Goal: Task Accomplishment & Management: Use online tool/utility

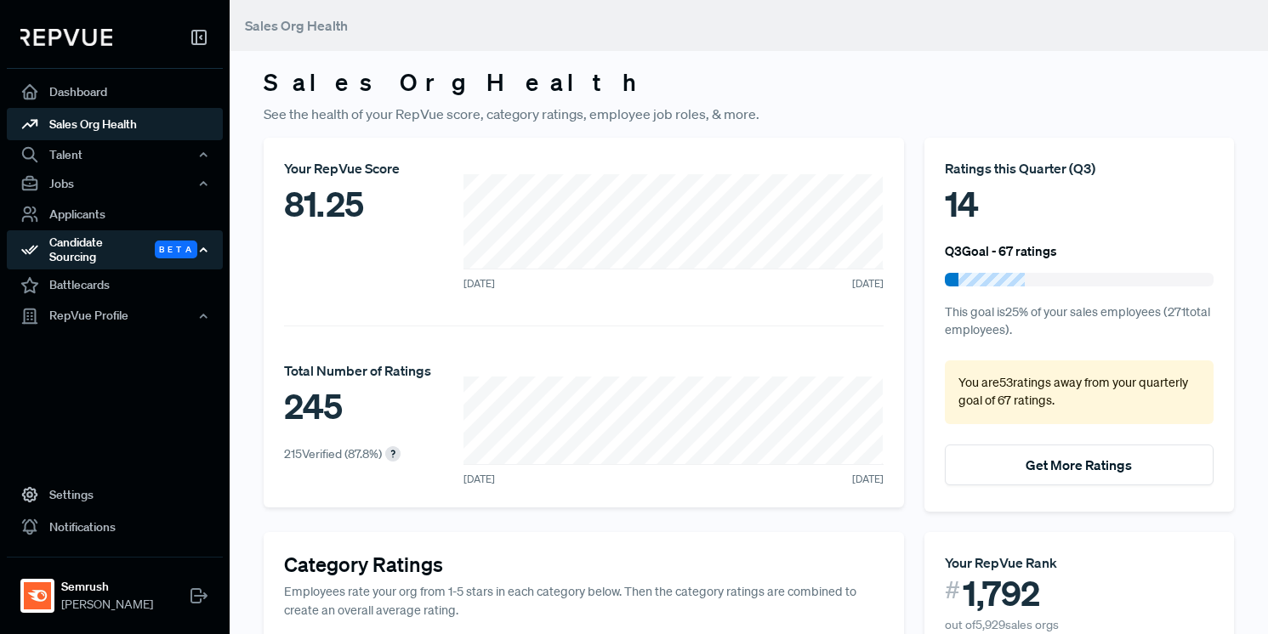
click at [74, 247] on div "Candidate Sourcing Beta" at bounding box center [115, 249] width 216 height 39
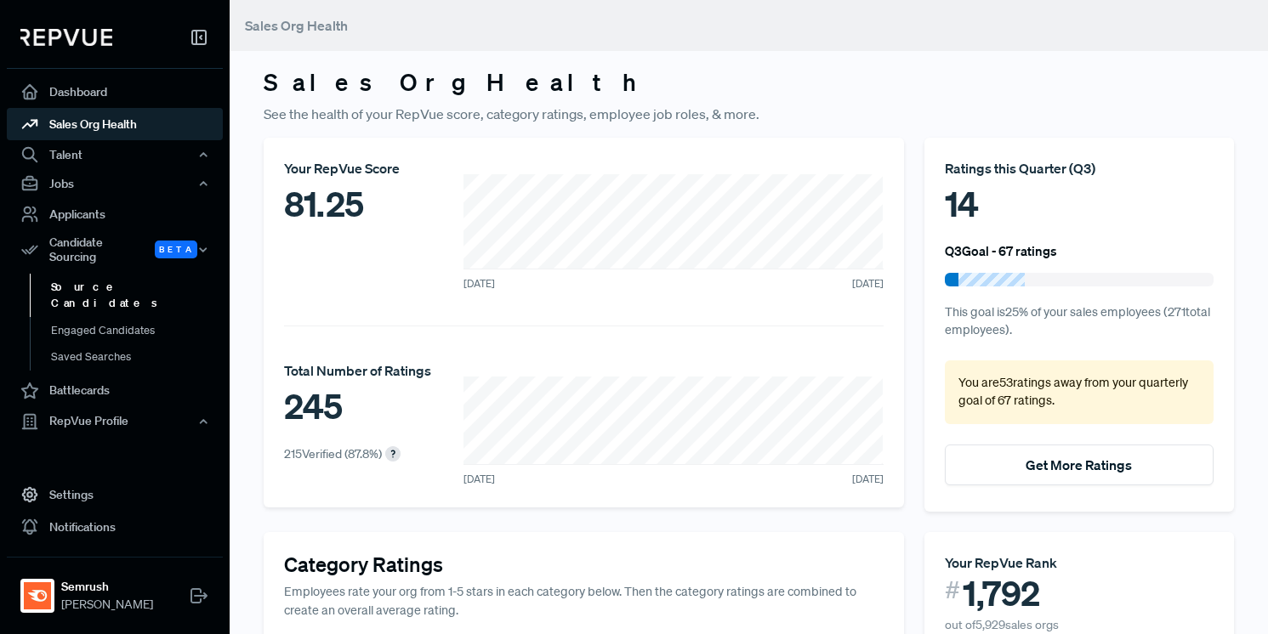
click at [77, 274] on link "Source Candidates" at bounding box center [138, 295] width 216 height 43
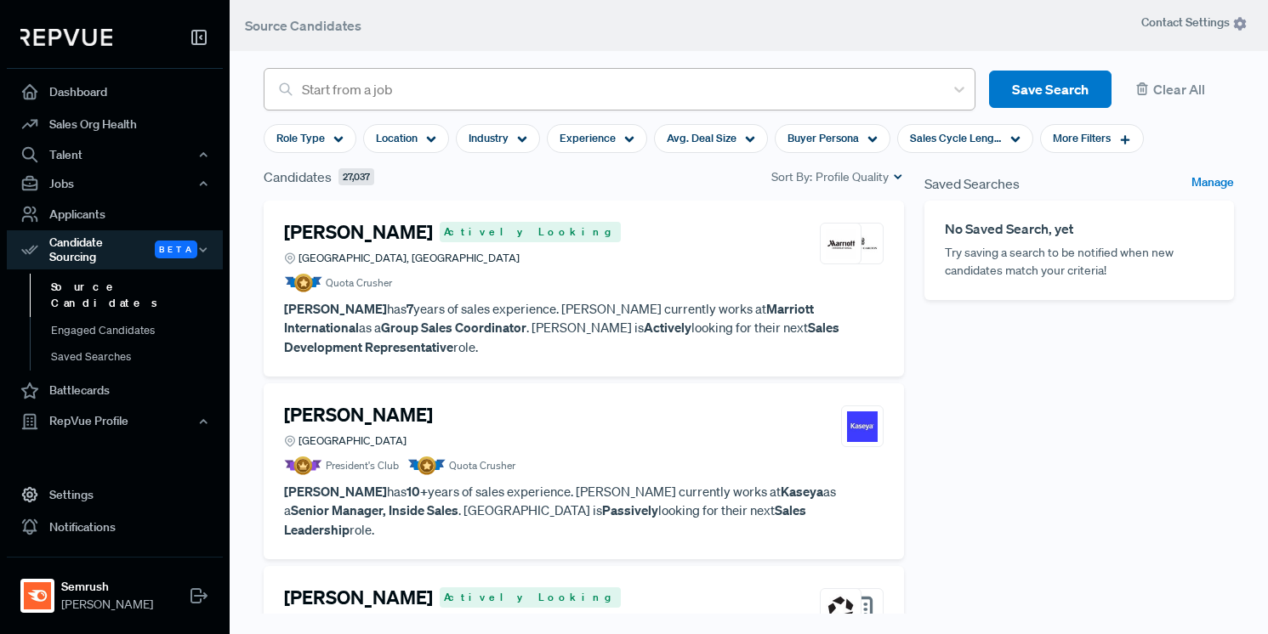
click at [469, 90] on div at bounding box center [618, 89] width 633 height 24
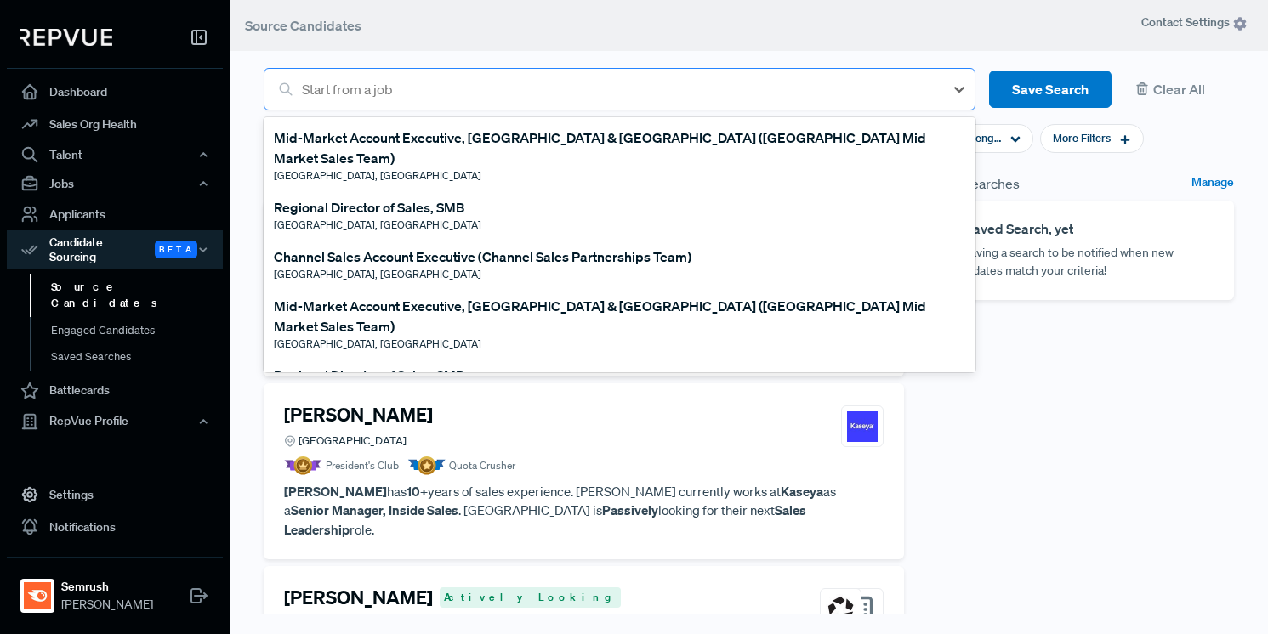
click at [474, 89] on div at bounding box center [618, 89] width 633 height 24
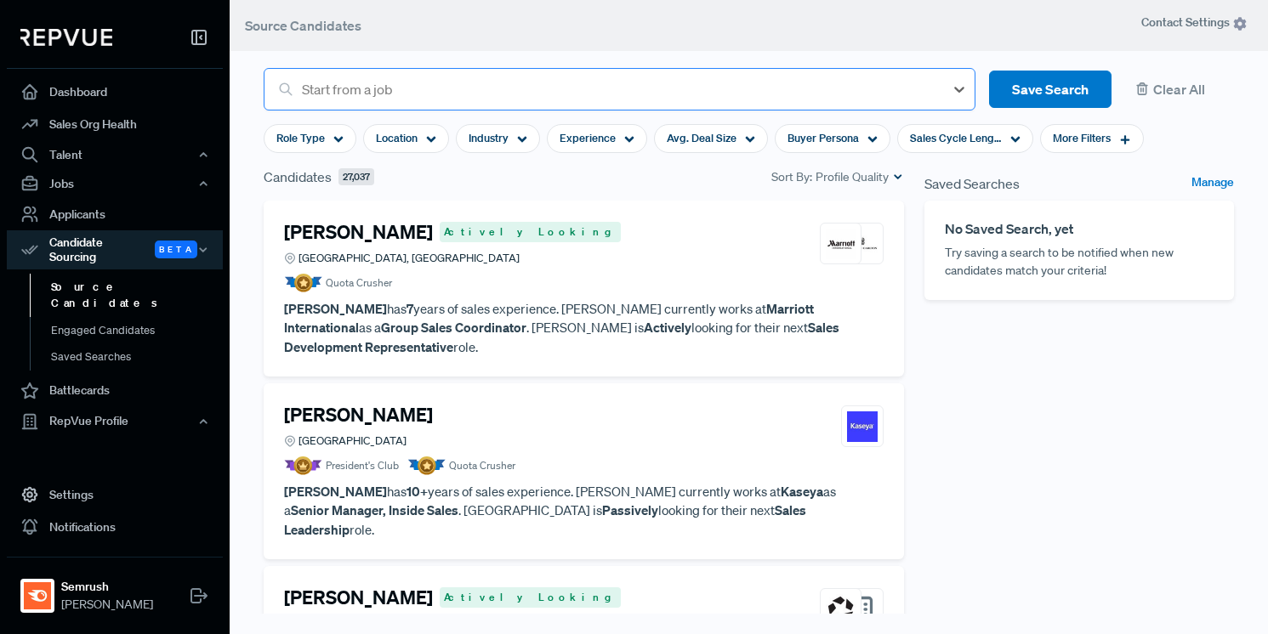
type input "A"
type input "Enterprise Account Exec Benelux"
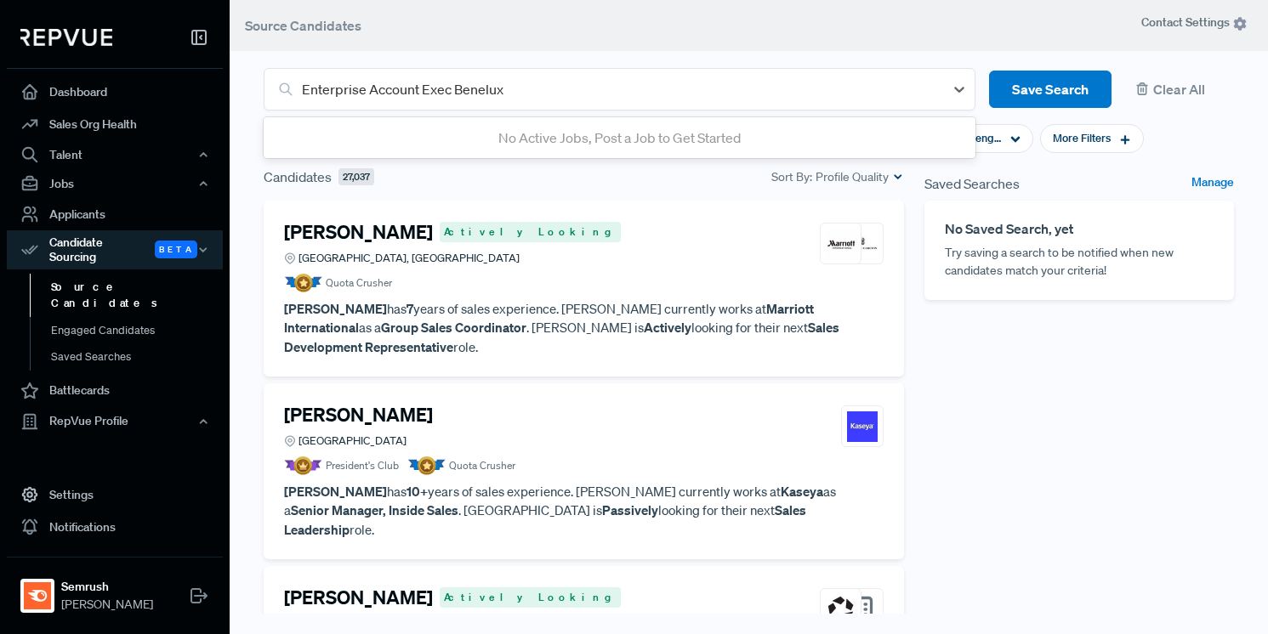
click at [605, 141] on span "No Active Jobs, Post a Job to Get Started" at bounding box center [619, 137] width 242 height 17
click at [1080, 167] on article "Saved Searches Manage No Saved Search, yet Try saving a search to be notified w…" at bounding box center [1078, 233] width 309 height 133
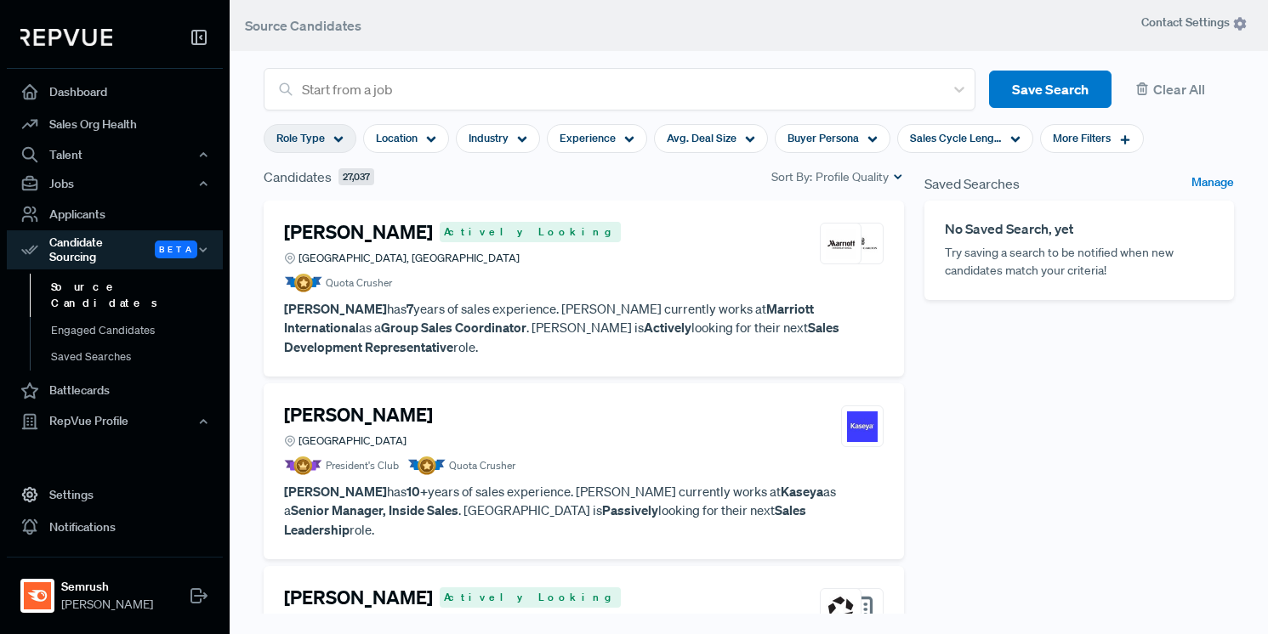
click at [341, 128] on div "Role Type" at bounding box center [310, 138] width 93 height 29
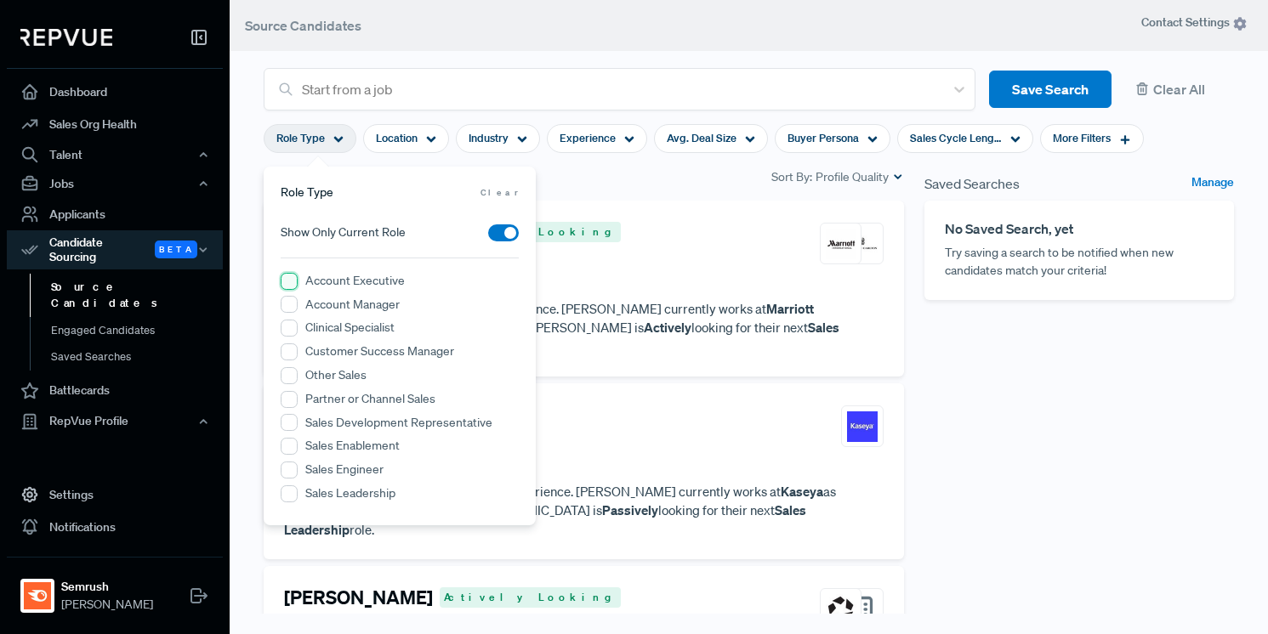
click at [287, 282] on Executive "Account Executive" at bounding box center [289, 281] width 17 height 17
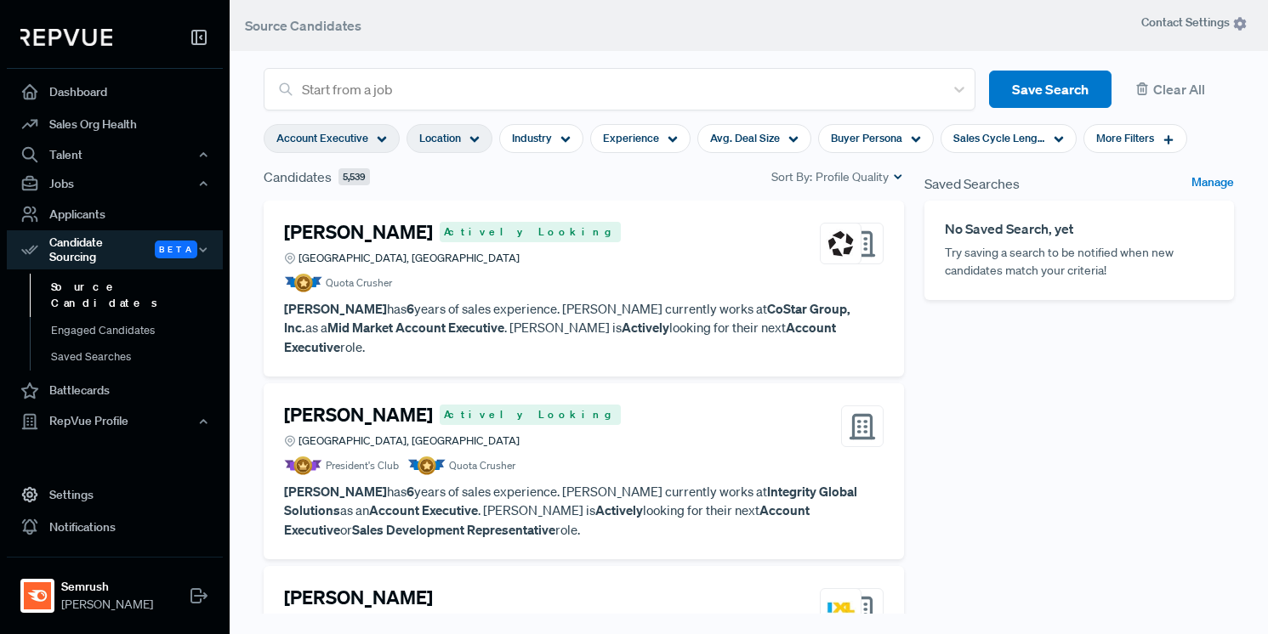
click at [455, 139] on span "Location" at bounding box center [440, 138] width 42 height 16
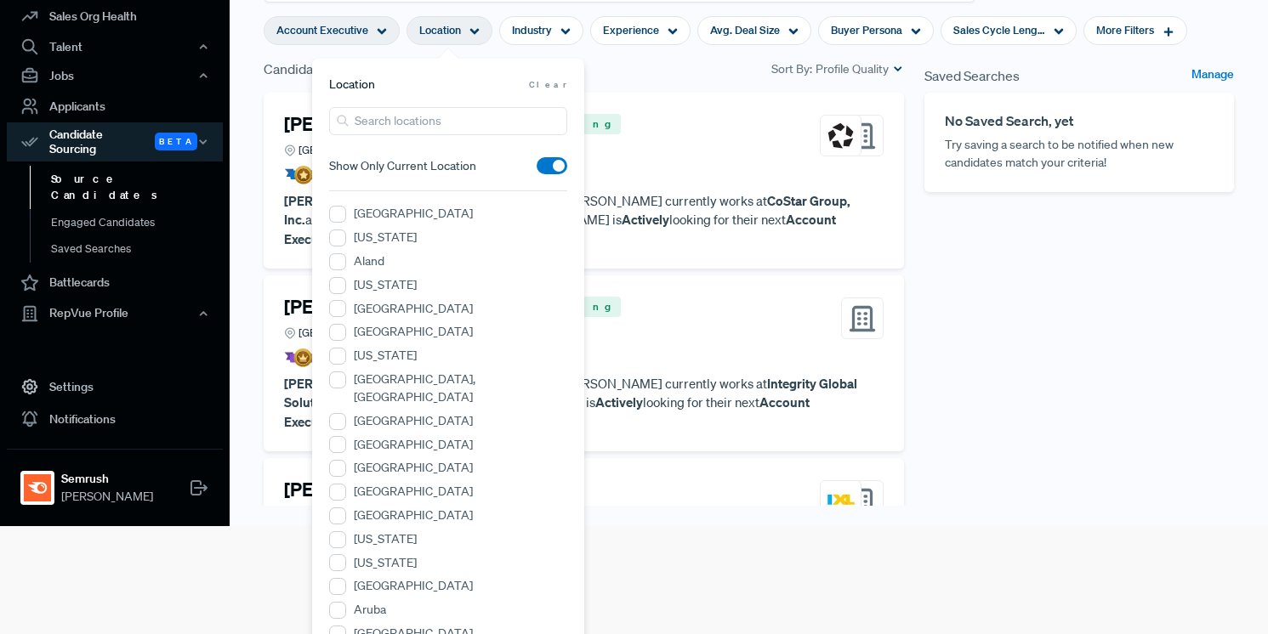
scroll to position [77, 0]
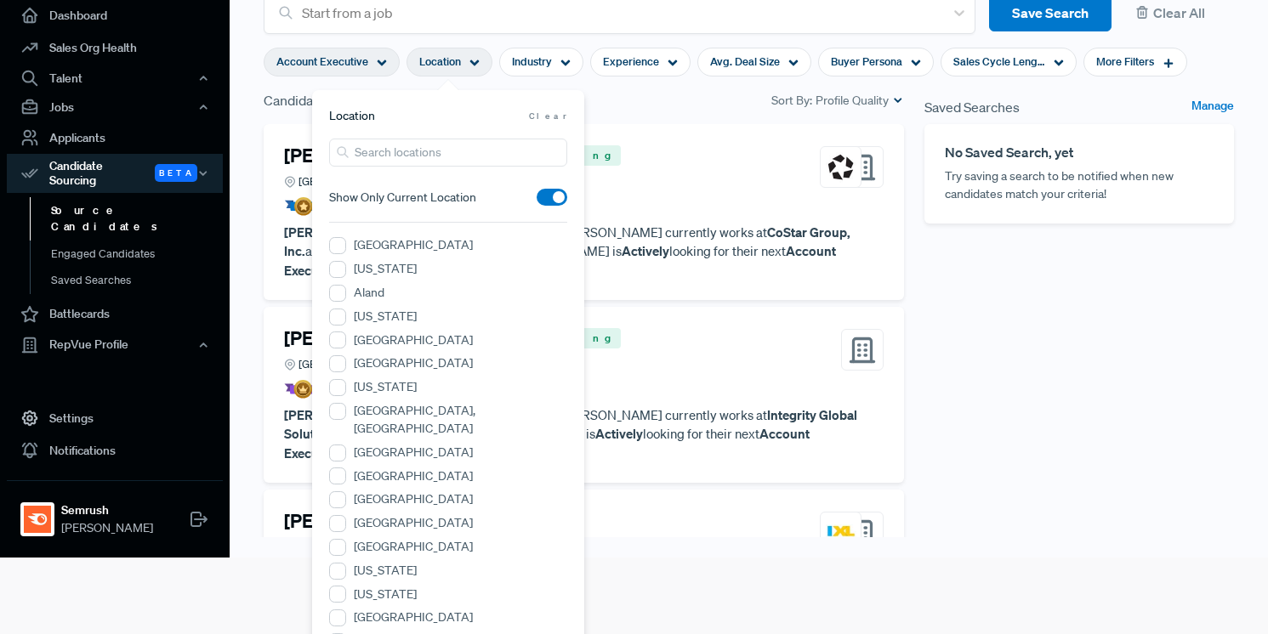
click at [453, 411] on label "[GEOGRAPHIC_DATA], [GEOGRAPHIC_DATA]" at bounding box center [460, 420] width 213 height 36
click at [346, 411] on Holland "[GEOGRAPHIC_DATA], [GEOGRAPHIC_DATA]" at bounding box center [337, 411] width 17 height 17
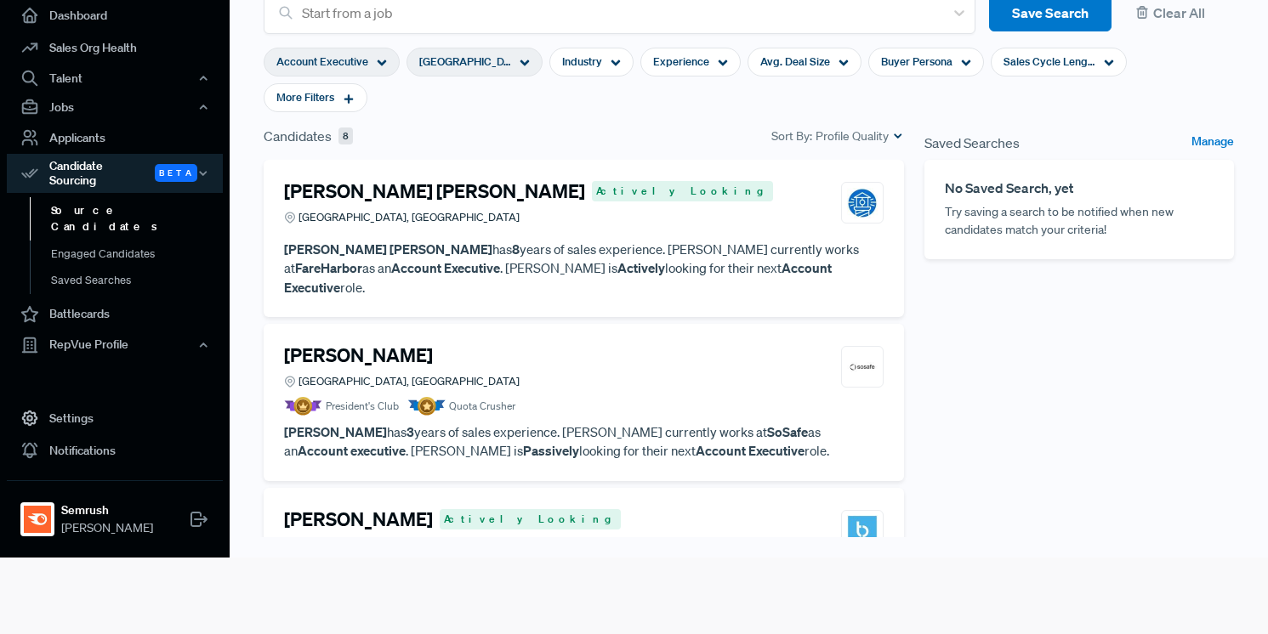
click at [656, 126] on div "Candidates 8 Sort By: Profile Quality" at bounding box center [583, 143] width 661 height 34
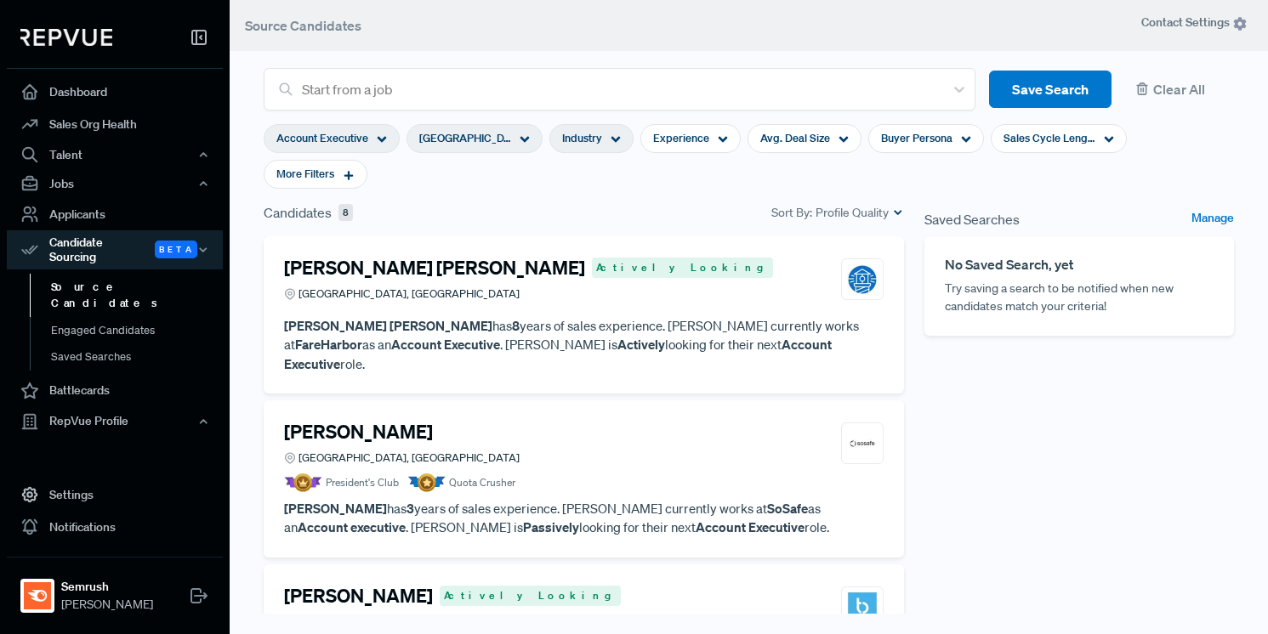
click at [616, 138] on use at bounding box center [615, 140] width 9 height 6
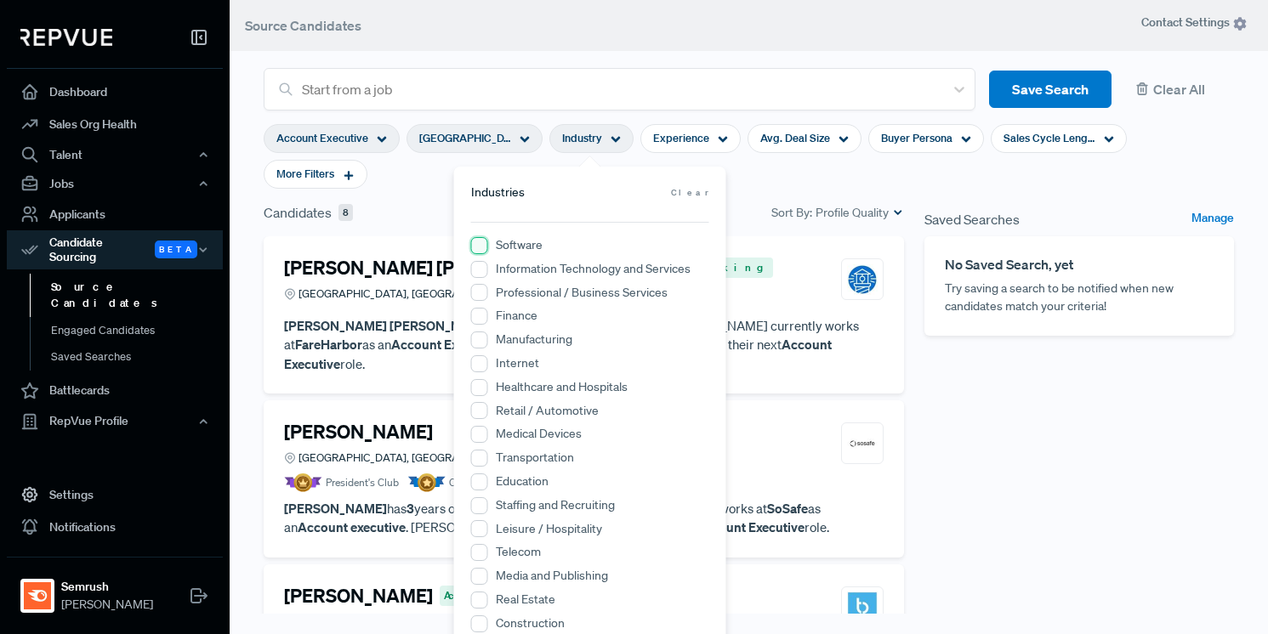
click at [481, 248] on input "Software" at bounding box center [479, 245] width 17 height 17
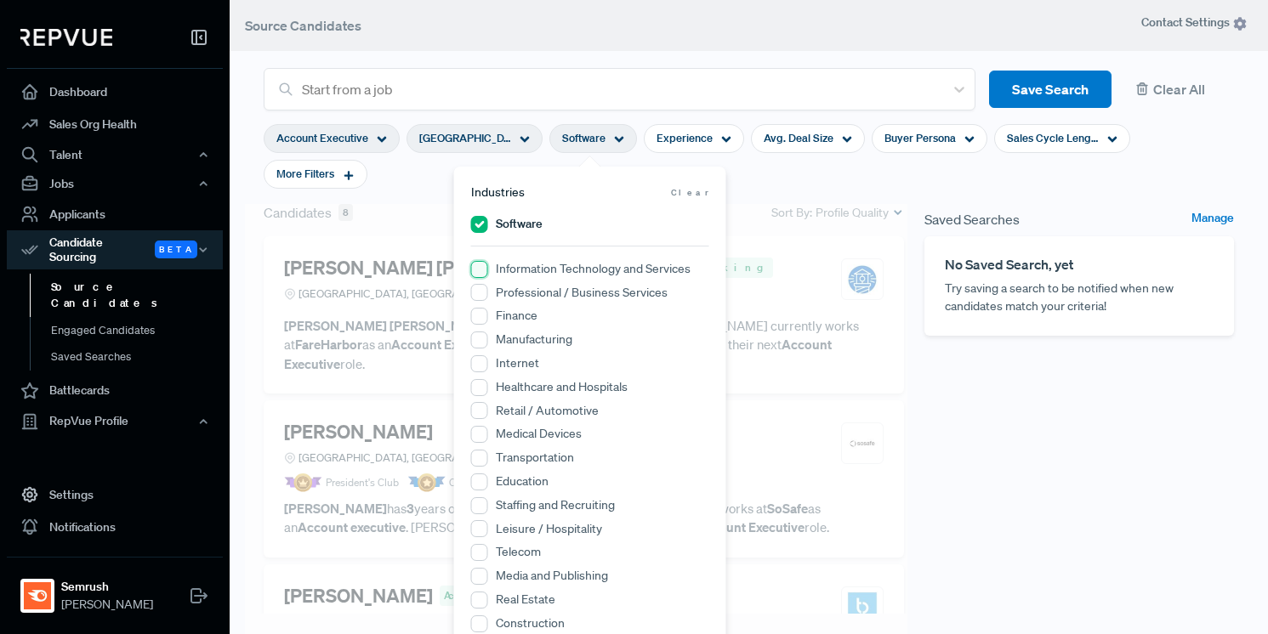
click at [479, 270] on Services "Information Technology and Services" at bounding box center [479, 269] width 17 height 17
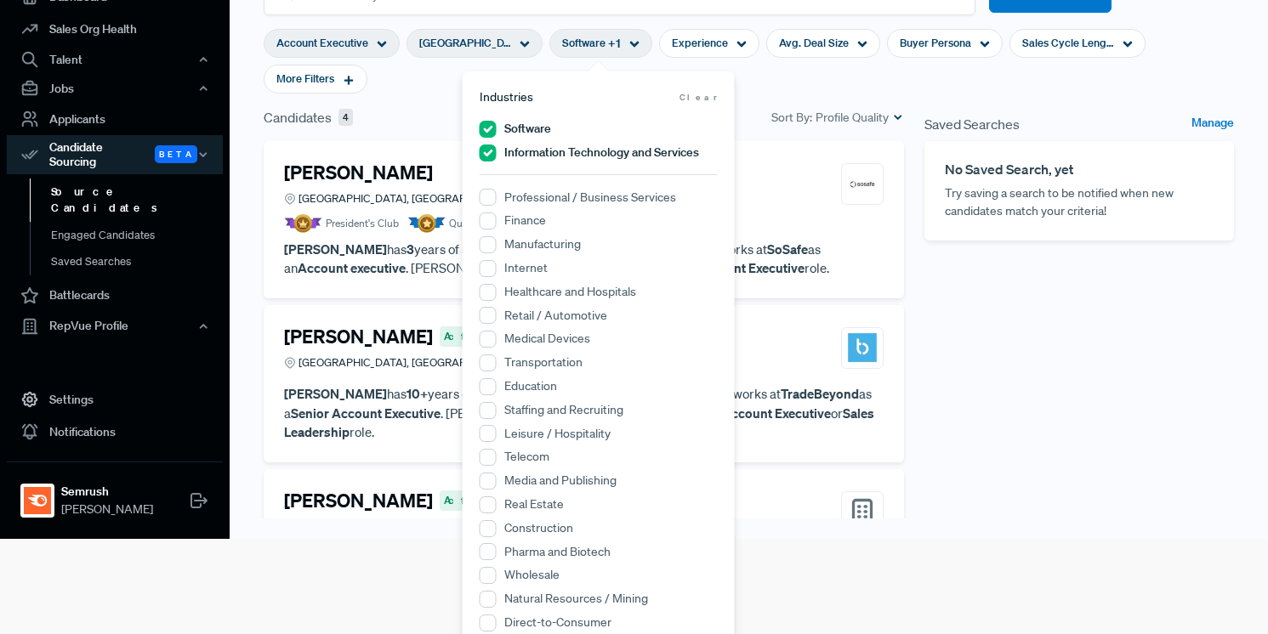
scroll to position [115, 0]
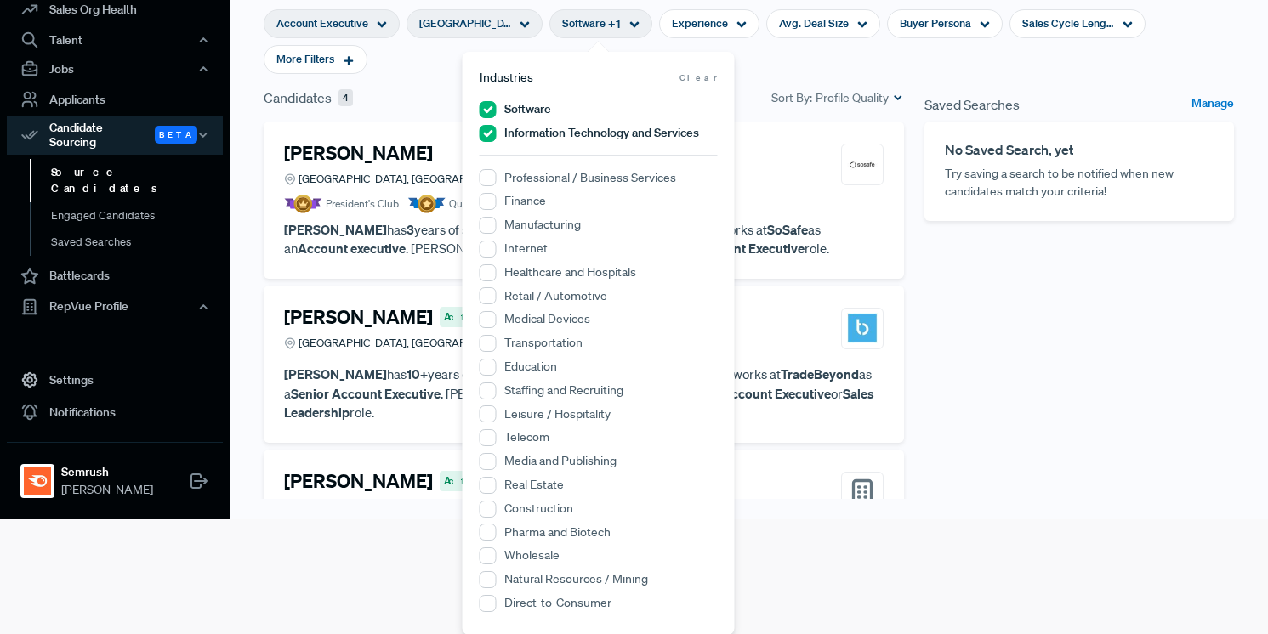
click at [788, 111] on div "Candidates 4 Sort By: Profile Quality" at bounding box center [583, 105] width 661 height 34
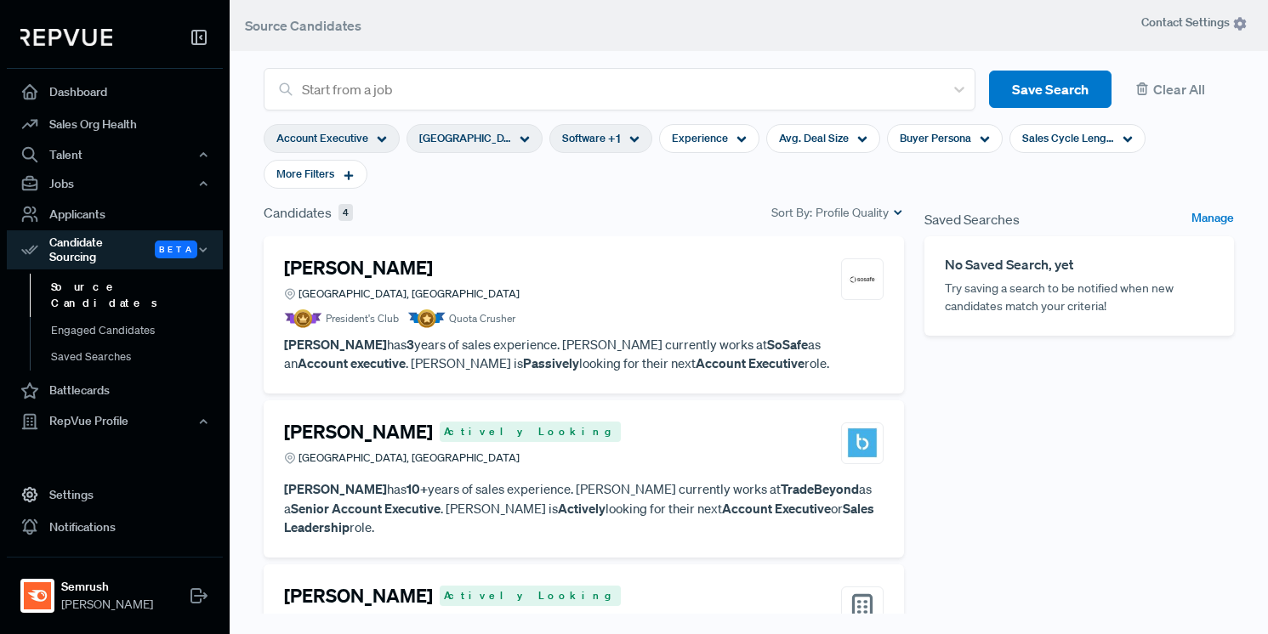
scroll to position [0, 0]
click at [725, 140] on div "Experience" at bounding box center [709, 138] width 100 height 29
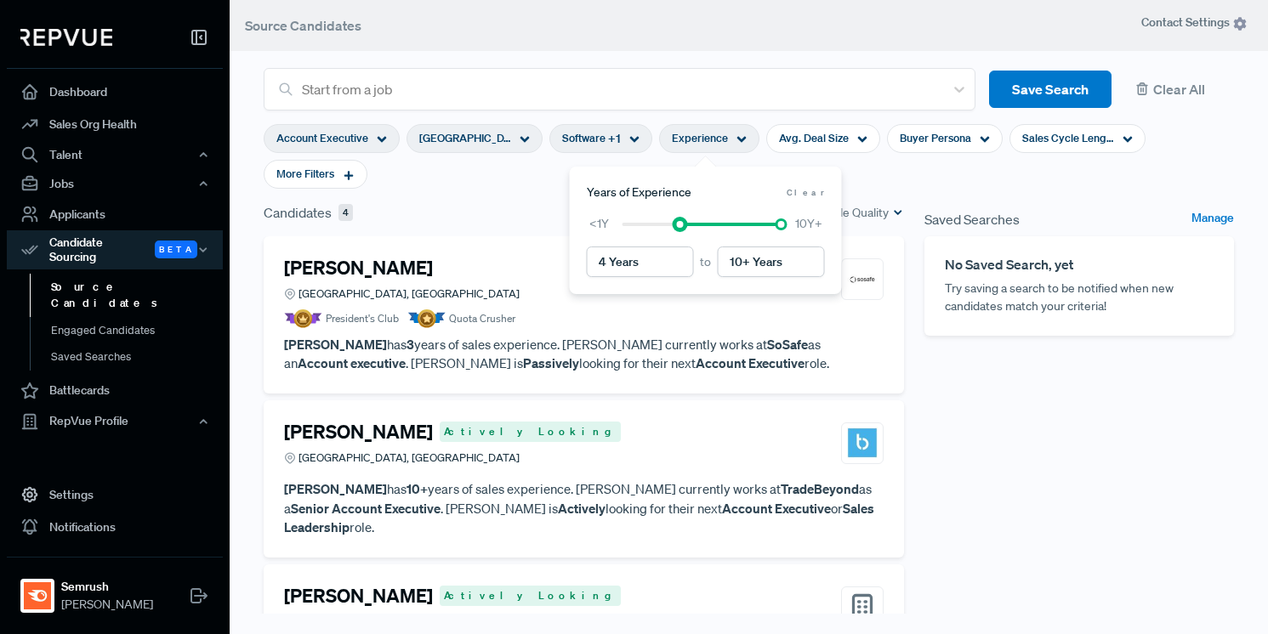
type input "5 Years"
drag, startPoint x: 622, startPoint y: 225, endPoint x: 691, endPoint y: 219, distance: 70.0
click at [691, 219] on div at bounding box center [694, 225] width 12 height 12
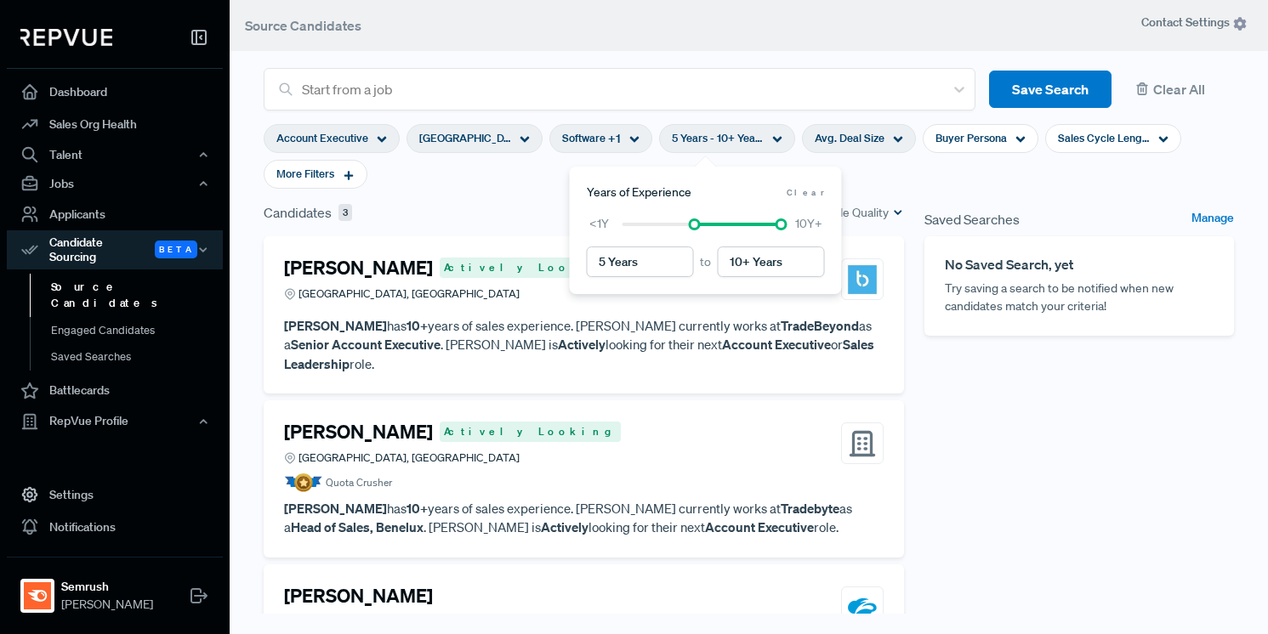
click at [894, 138] on use at bounding box center [898, 140] width 9 height 6
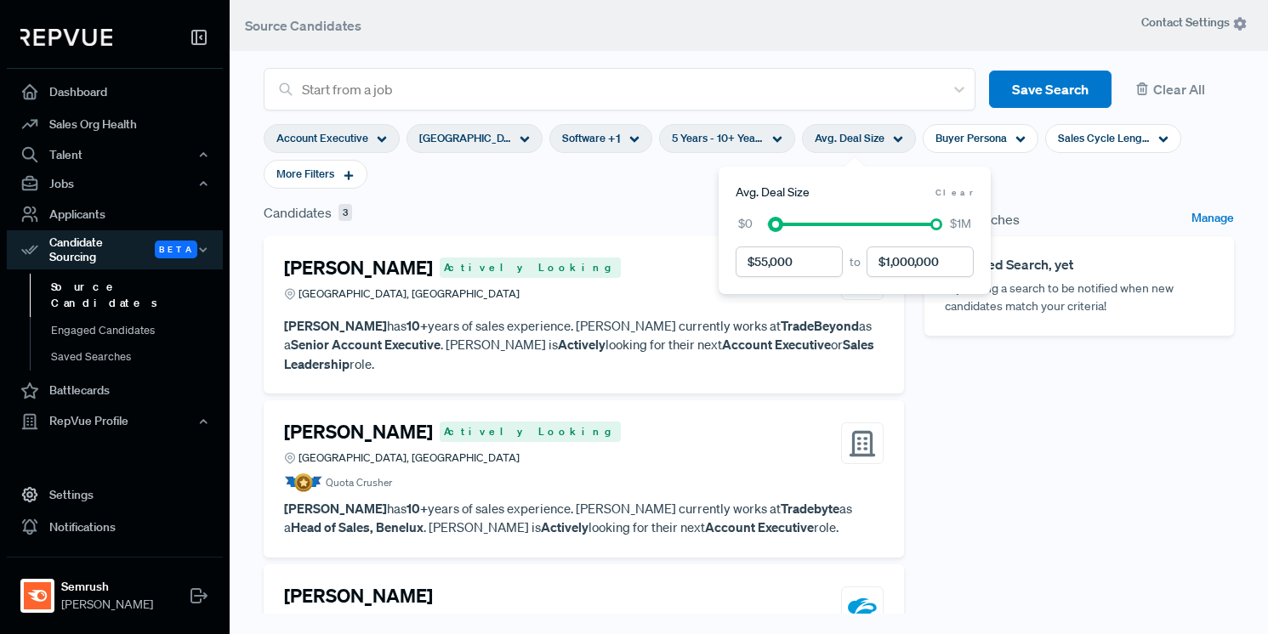
drag, startPoint x: 765, startPoint y: 227, endPoint x: 775, endPoint y: 229, distance: 9.5
click at [775, 229] on div at bounding box center [775, 225] width 12 height 12
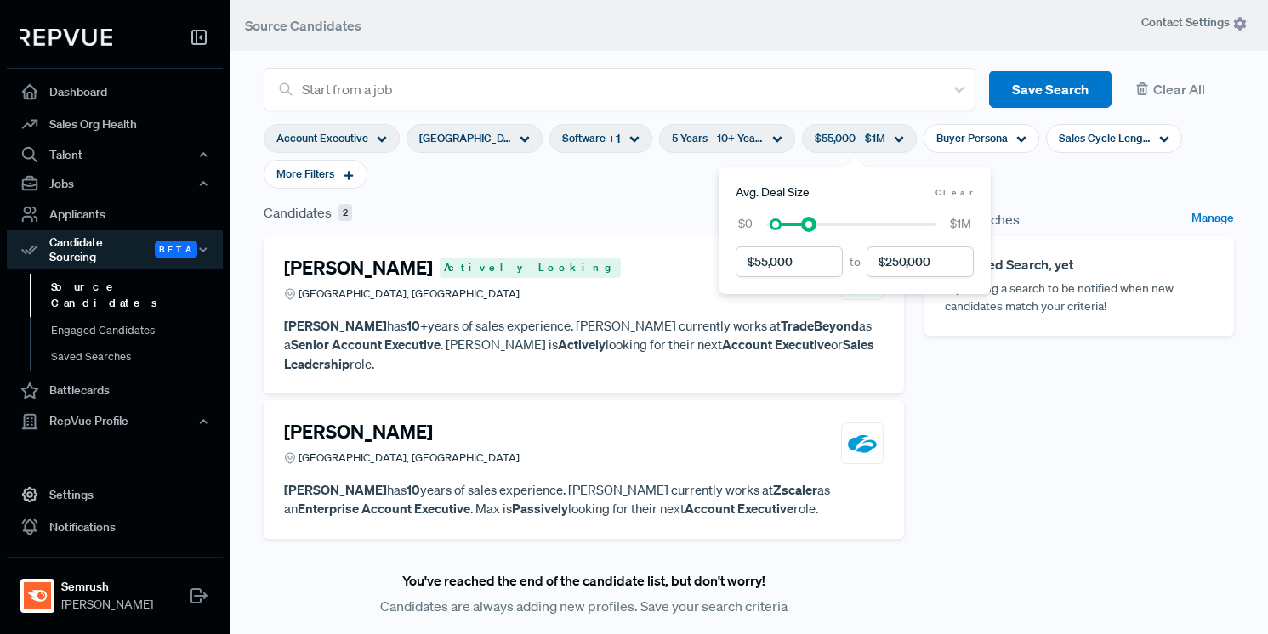
drag, startPoint x: 937, startPoint y: 230, endPoint x: 809, endPoint y: 236, distance: 127.7
click at [809, 236] on div "to $0 $1M" at bounding box center [854, 246] width 238 height 62
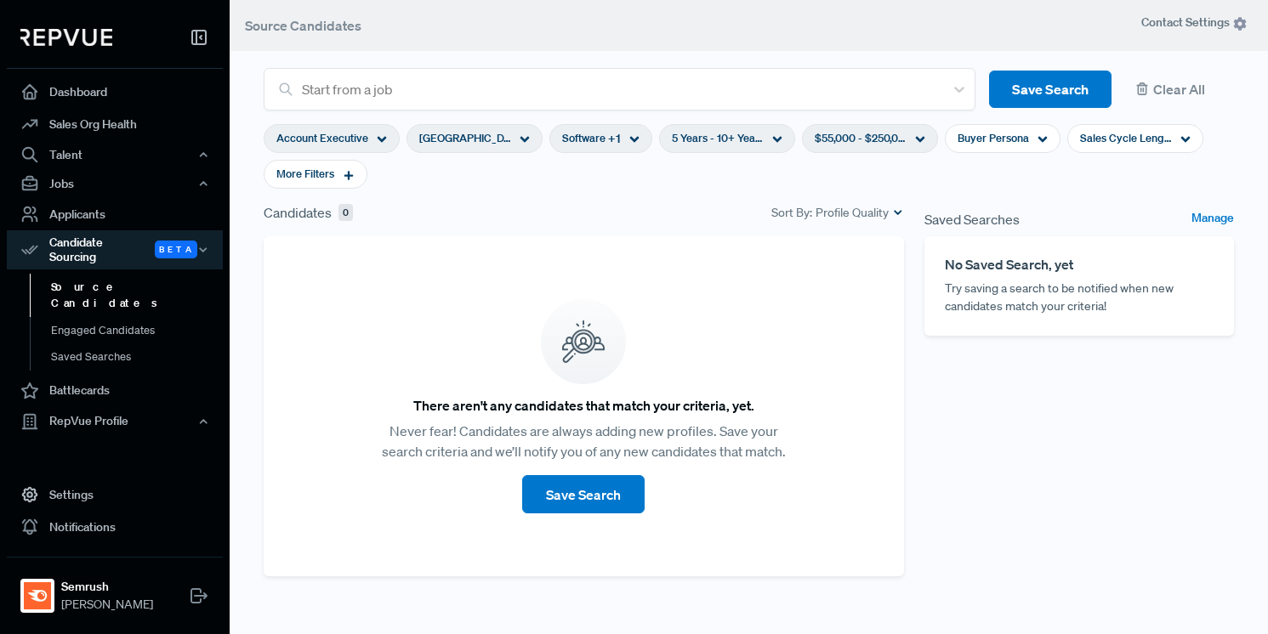
drag, startPoint x: 1116, startPoint y: 190, endPoint x: 1094, endPoint y: 186, distance: 22.4
click at [1116, 190] on section "Account Executive [GEOGRAPHIC_DATA], [GEOGRAPHIC_DATA] Software + 1 5 Years - 1…" at bounding box center [749, 157] width 970 height 92
click at [1043, 138] on div "Buyer Persona" at bounding box center [1003, 138] width 116 height 29
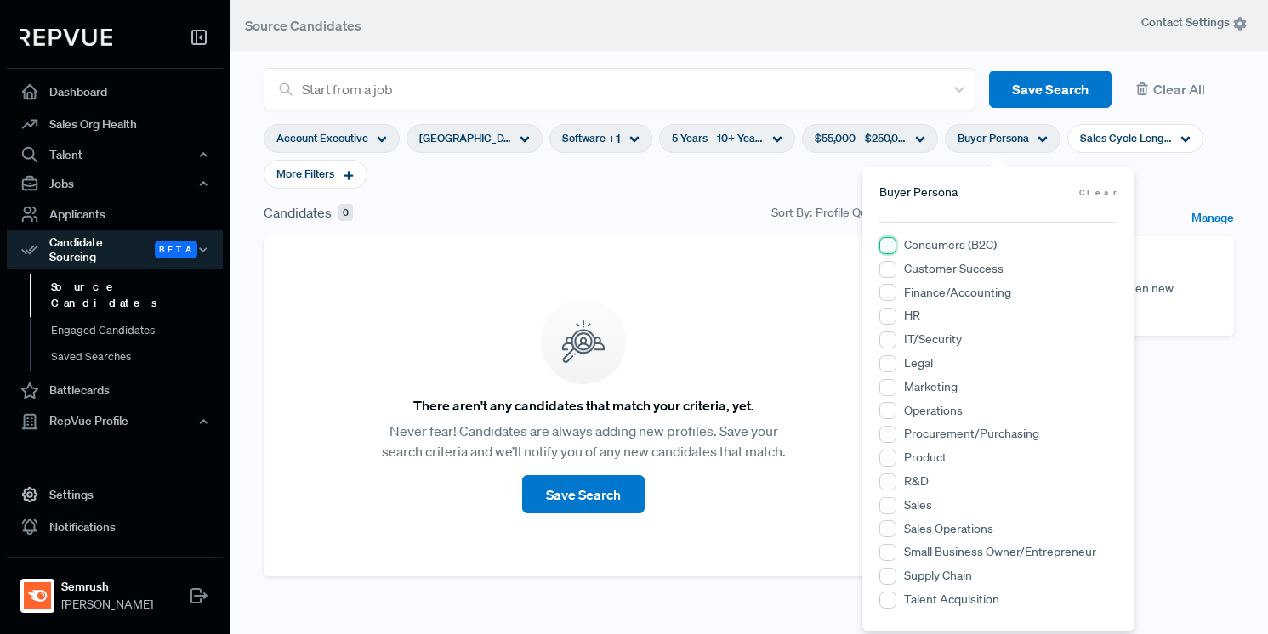
click at [883, 245] on \(B2C\) "Consumers (B2C)" at bounding box center [887, 245] width 17 height 17
click at [889, 386] on input "Marketing" at bounding box center [887, 387] width 17 height 17
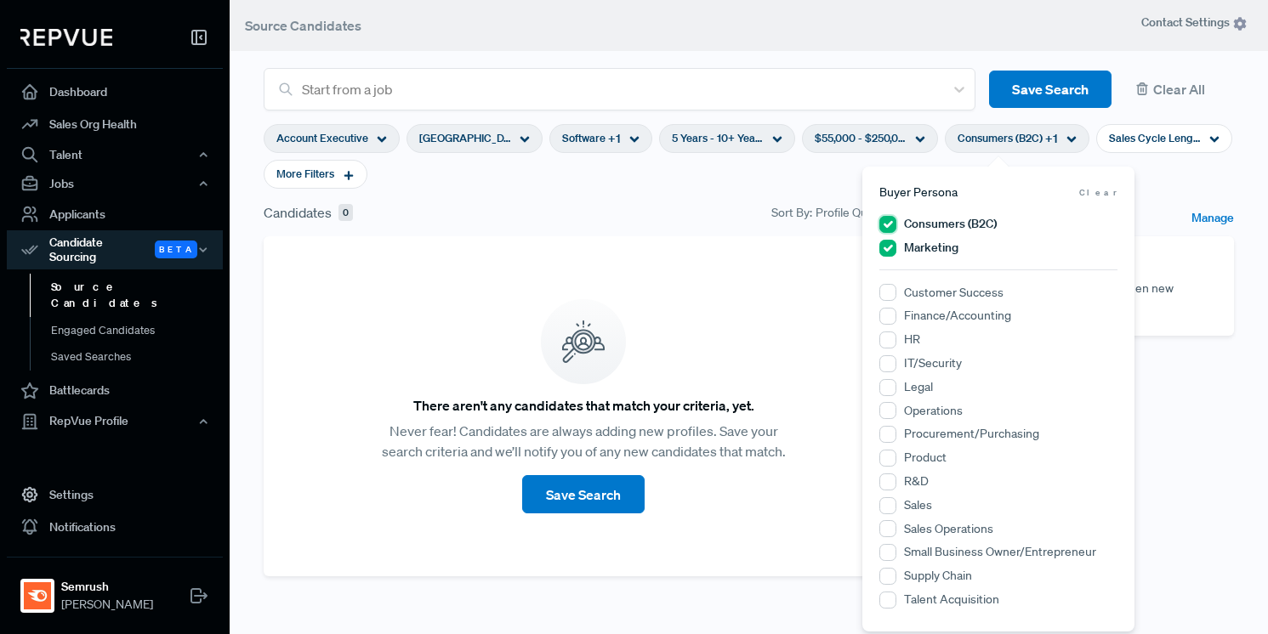
click at [888, 222] on \(B2C\) "Consumers (B2C)" at bounding box center [887, 224] width 17 height 17
click at [887, 226] on input "Marketing" at bounding box center [887, 224] width 17 height 17
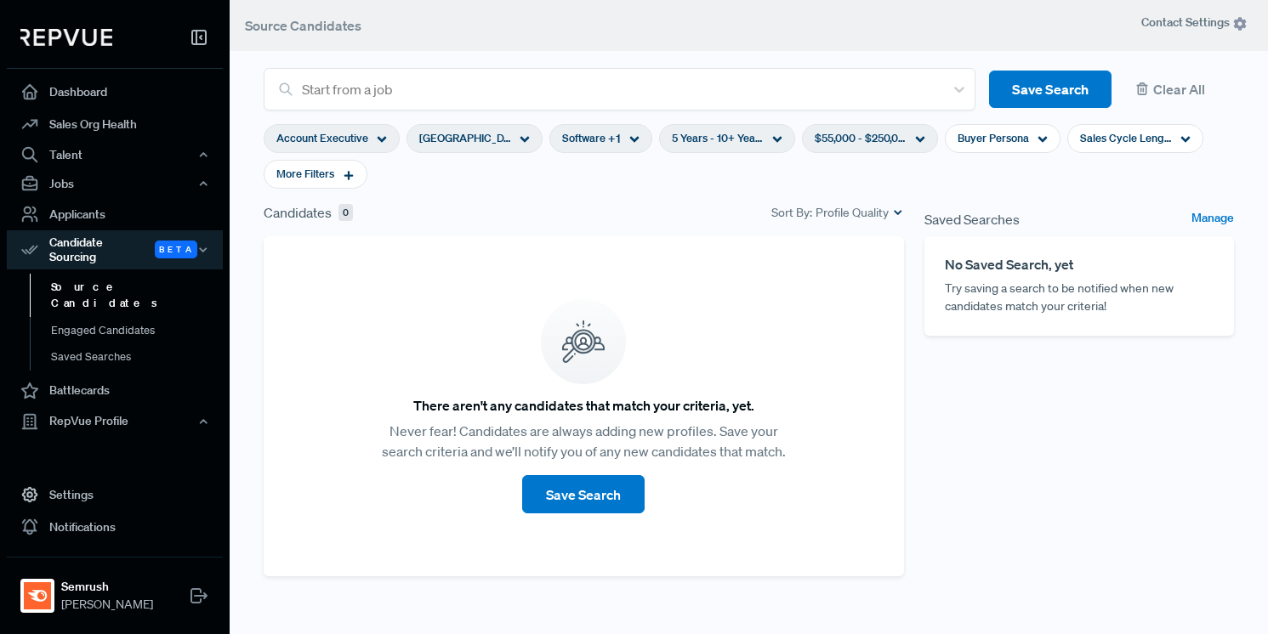
click at [516, 139] on div "[GEOGRAPHIC_DATA], [GEOGRAPHIC_DATA]" at bounding box center [474, 138] width 136 height 29
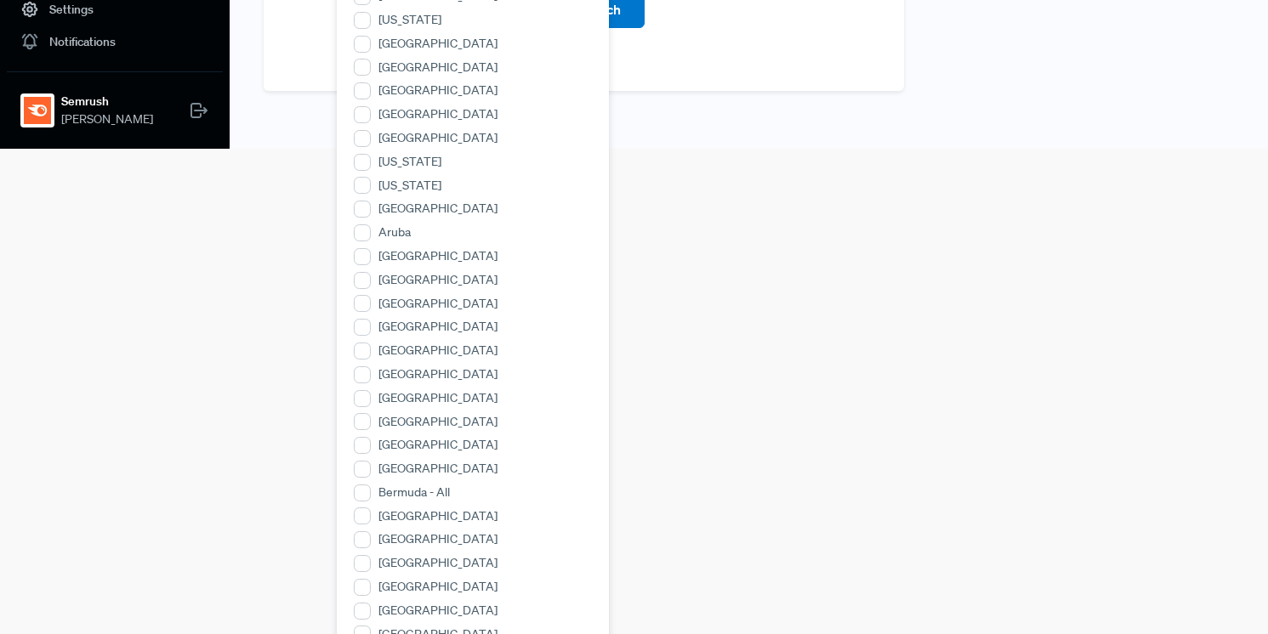
scroll to position [486, 0]
click at [364, 412] on input "[GEOGRAPHIC_DATA]" at bounding box center [362, 420] width 17 height 17
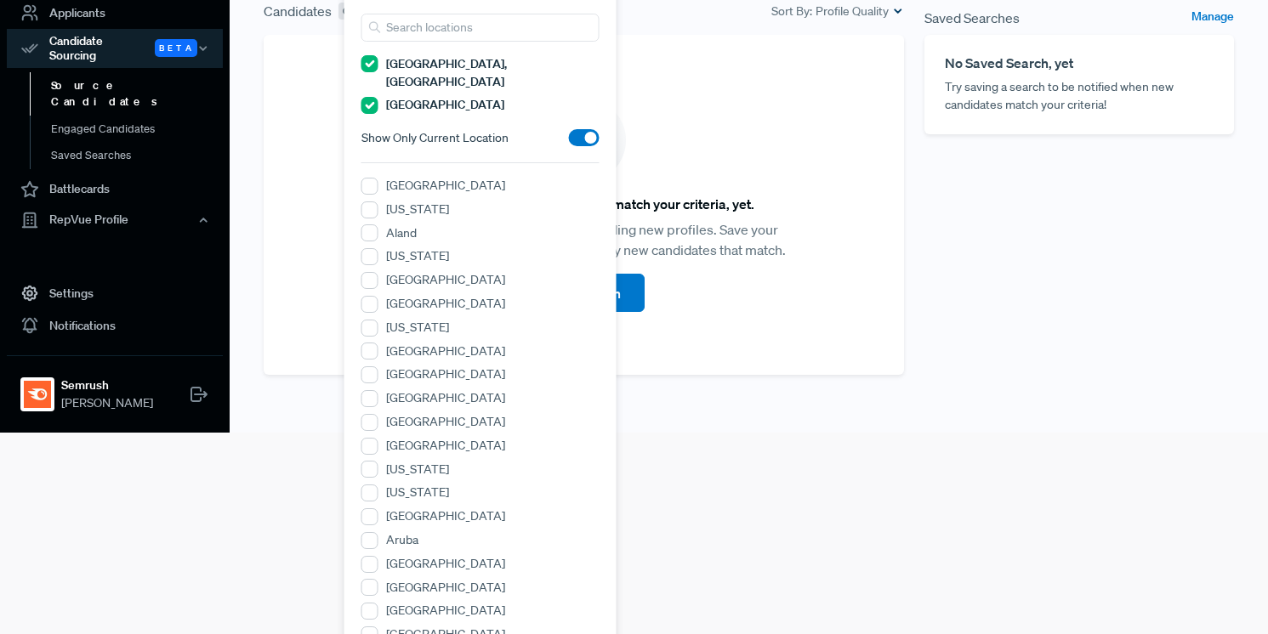
scroll to position [0, 0]
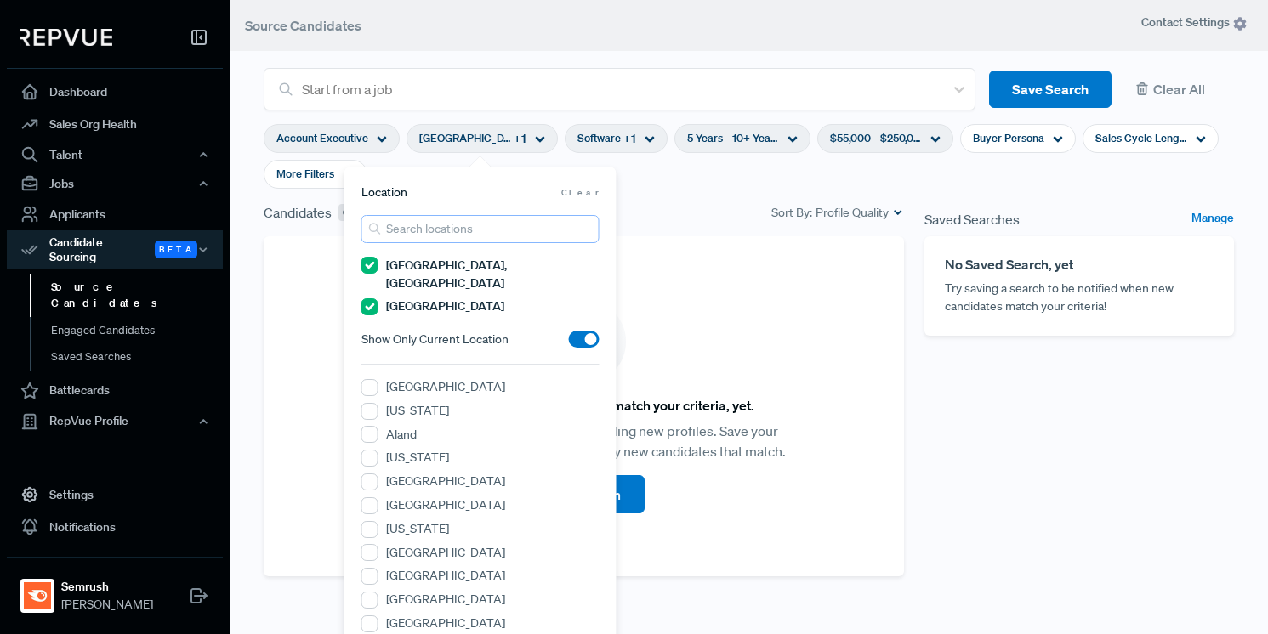
click at [446, 230] on input "search" at bounding box center [480, 229] width 238 height 28
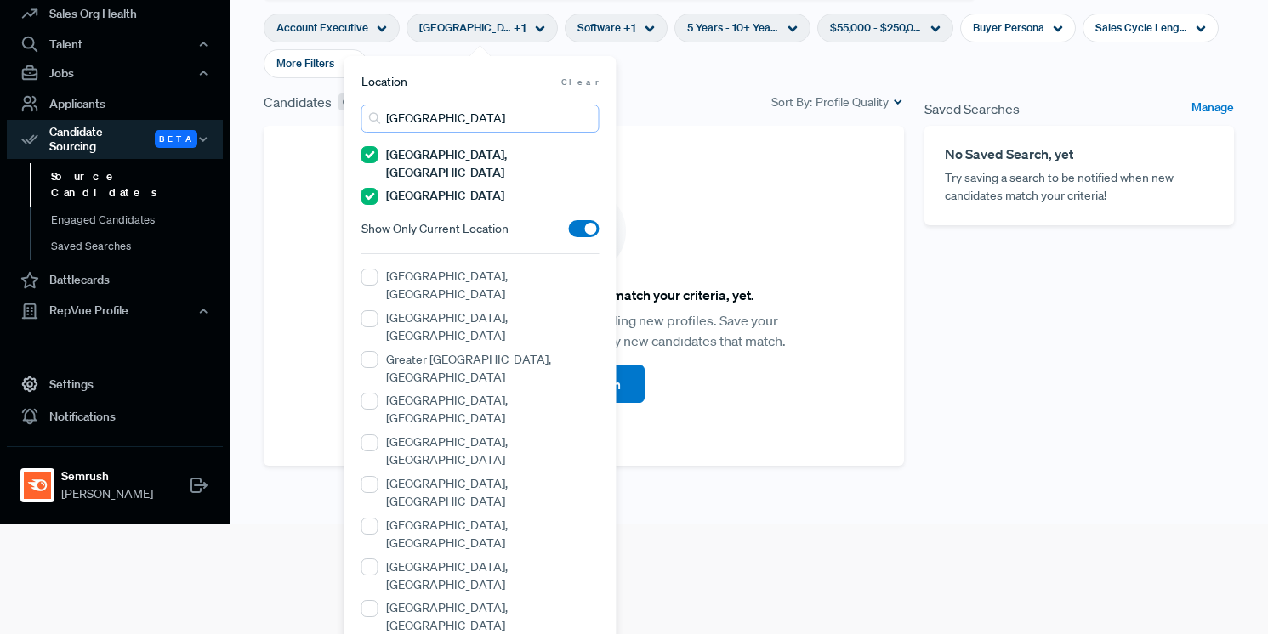
scroll to position [114, 0]
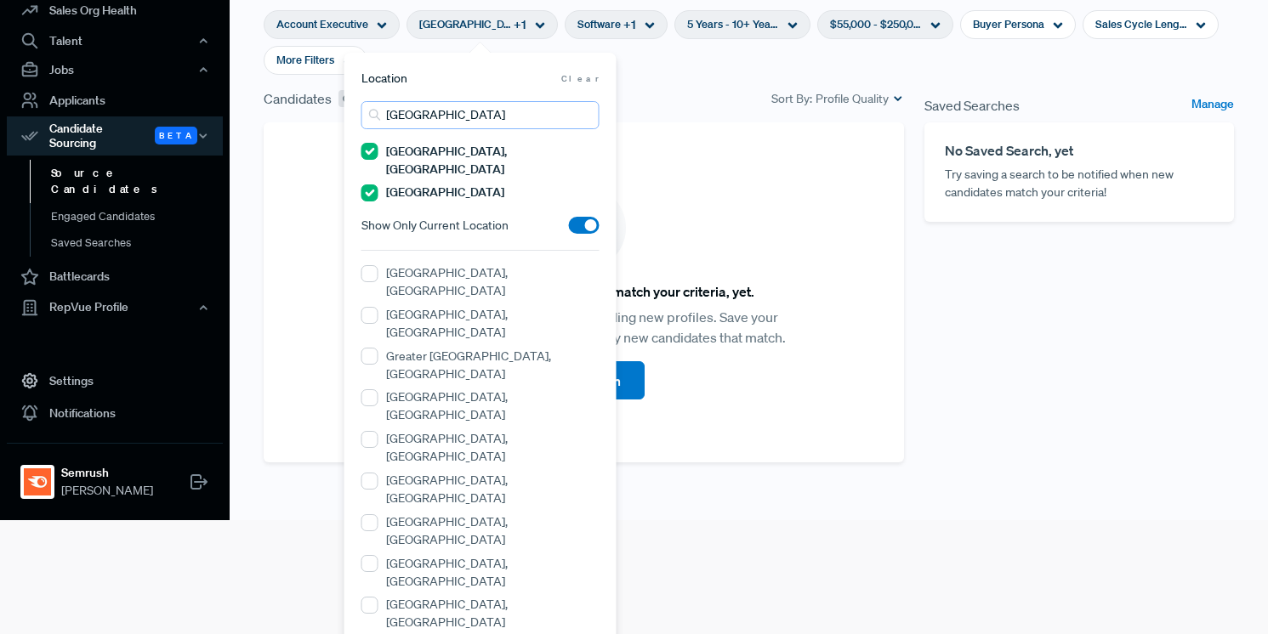
type input "[GEOGRAPHIC_DATA]"
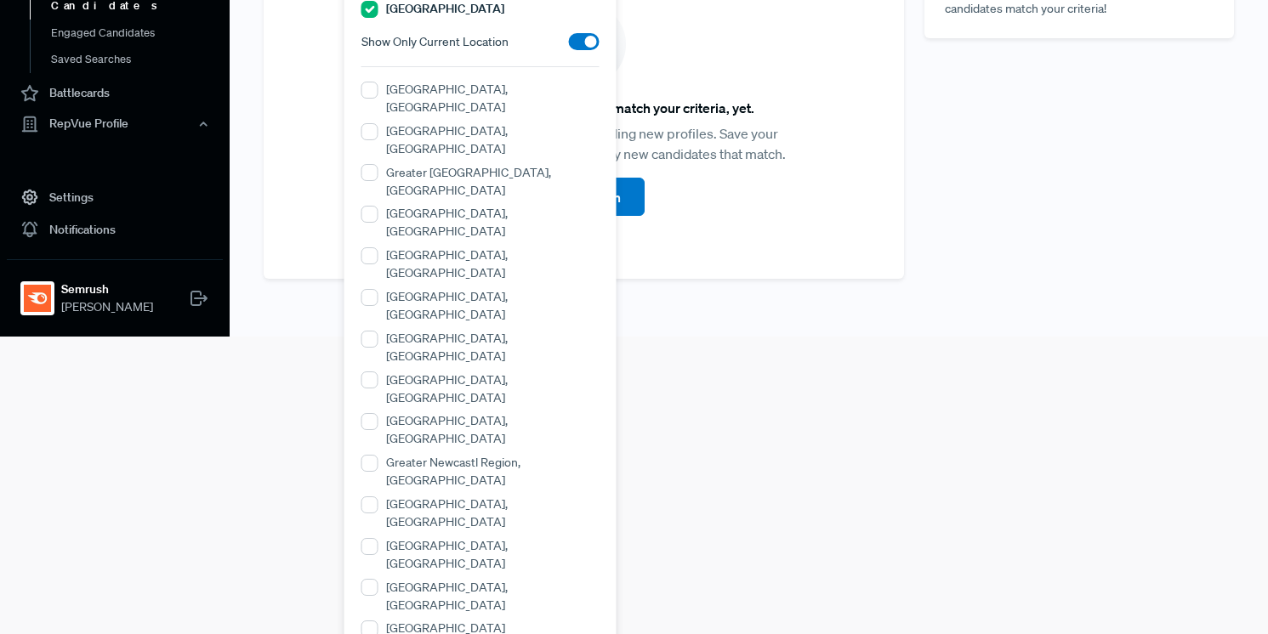
scroll to position [317, 0]
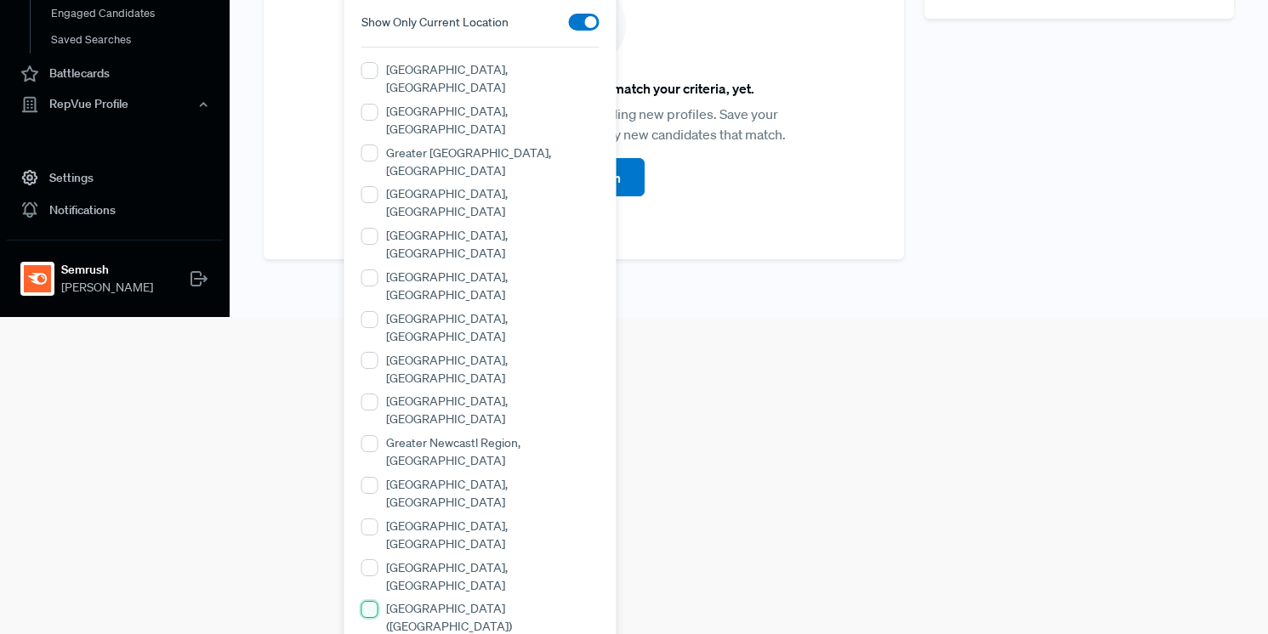
click at [374, 601] on \(England\) "[GEOGRAPHIC_DATA] ([GEOGRAPHIC_DATA])" at bounding box center [369, 609] width 17 height 17
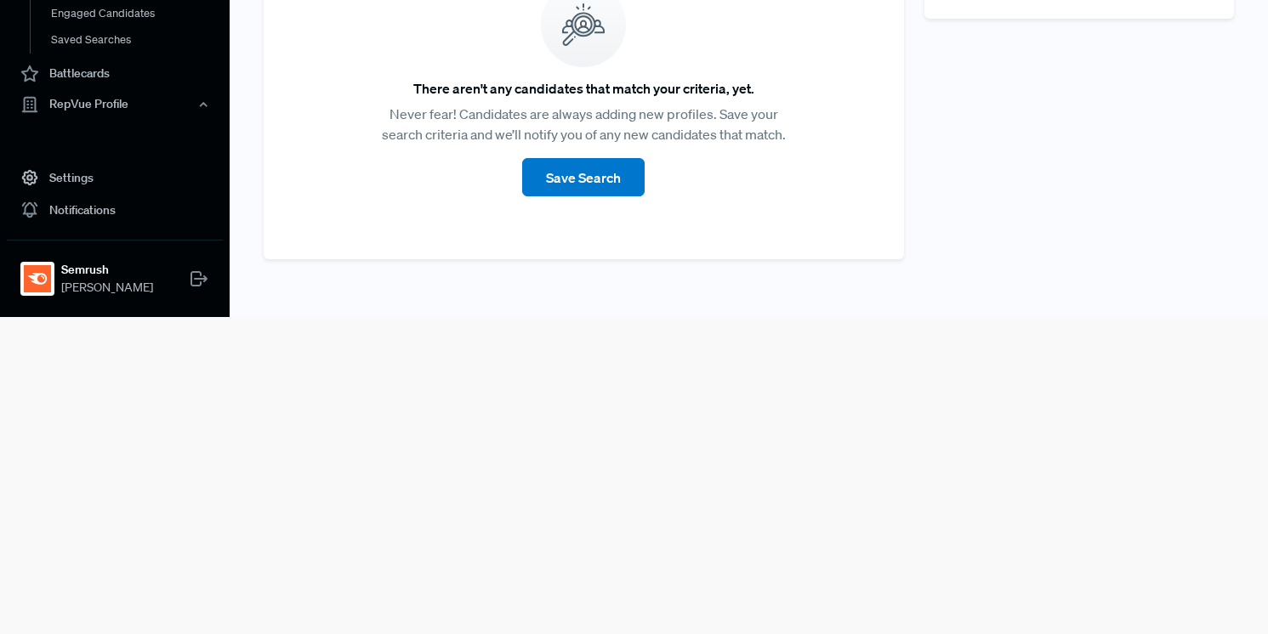
click at [828, 317] on html "Dashboard Sales Org Health Talent Talent Data Talent Profiles Talent Competitor…" at bounding box center [634, 0] width 1268 height 634
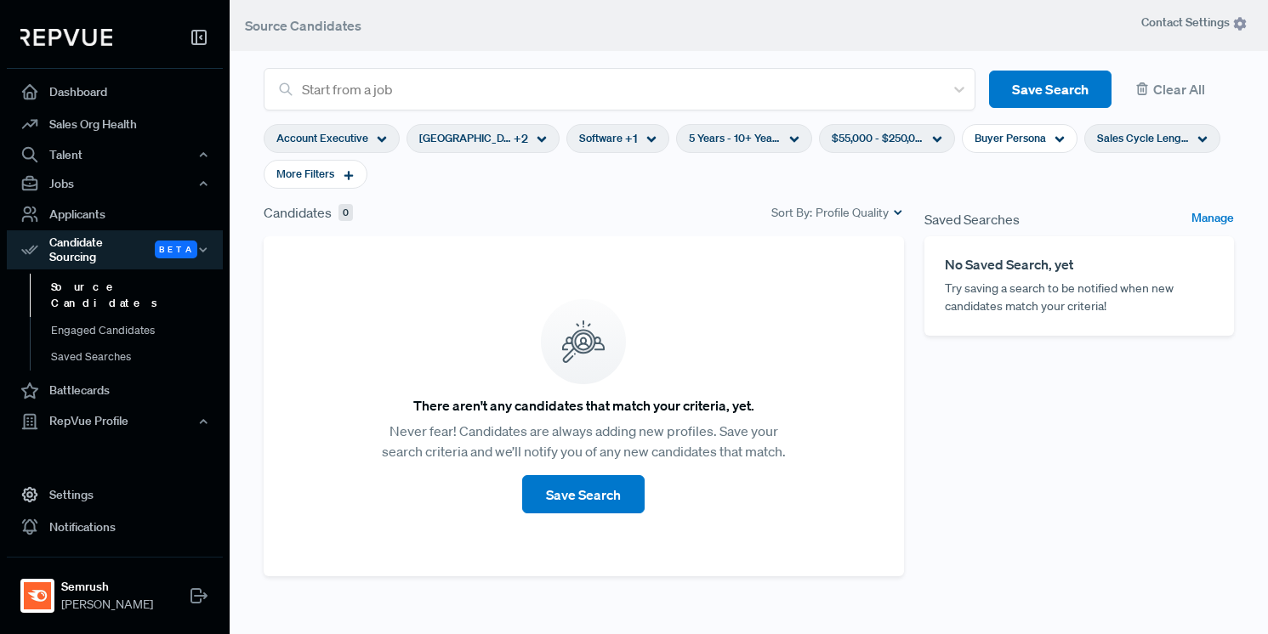
click at [1163, 139] on span "Sales Cycle Length" at bounding box center [1143, 138] width 92 height 16
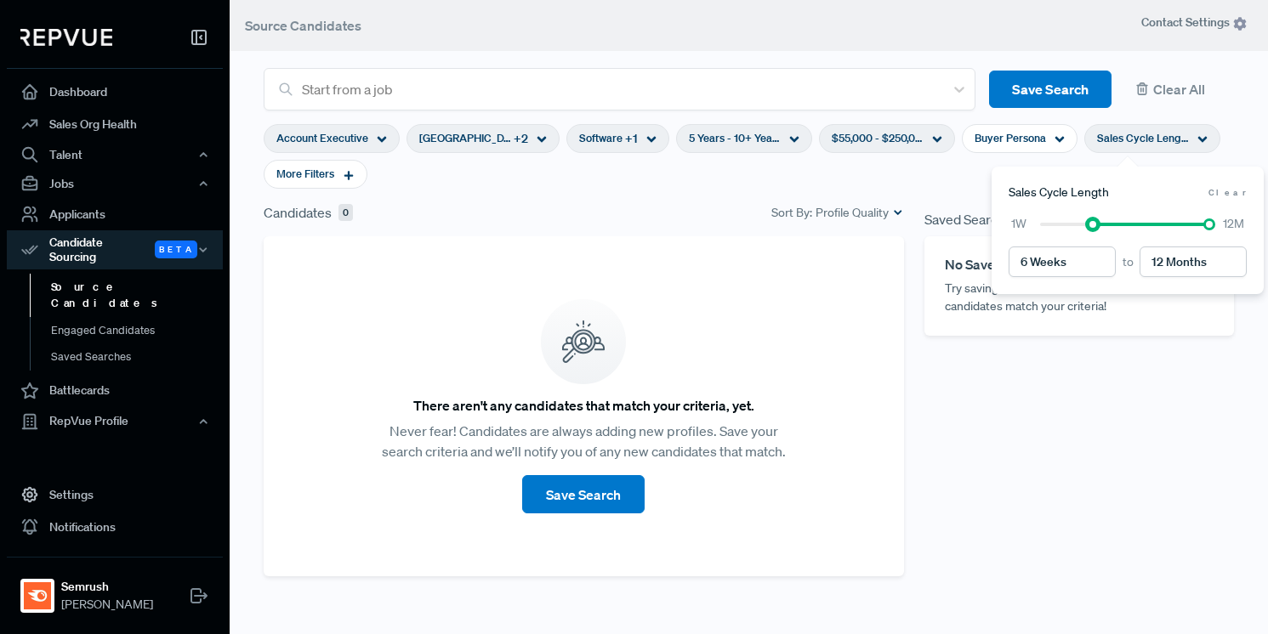
type input "2 Months"
drag, startPoint x: 1039, startPoint y: 227, endPoint x: 1101, endPoint y: 224, distance: 62.1
click at [1098, 224] on div at bounding box center [1104, 225] width 12 height 12
type input "7 Months"
drag, startPoint x: 1207, startPoint y: 225, endPoint x: 1147, endPoint y: 224, distance: 60.4
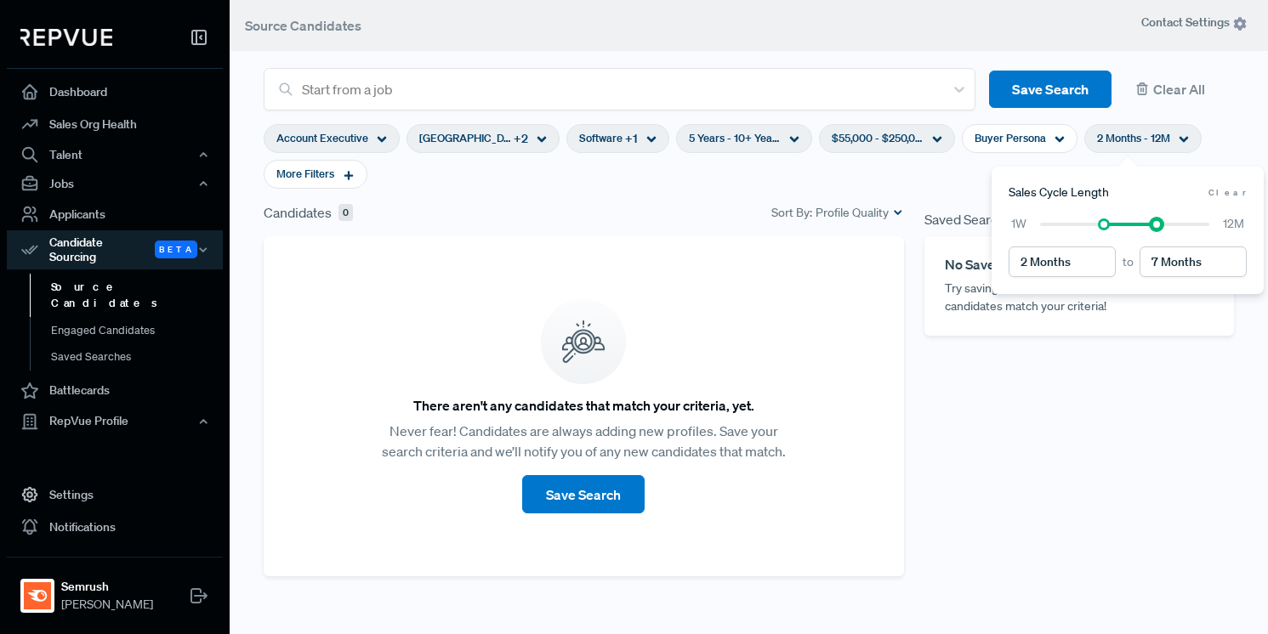
click at [1150, 223] on div at bounding box center [1156, 225] width 12 height 12
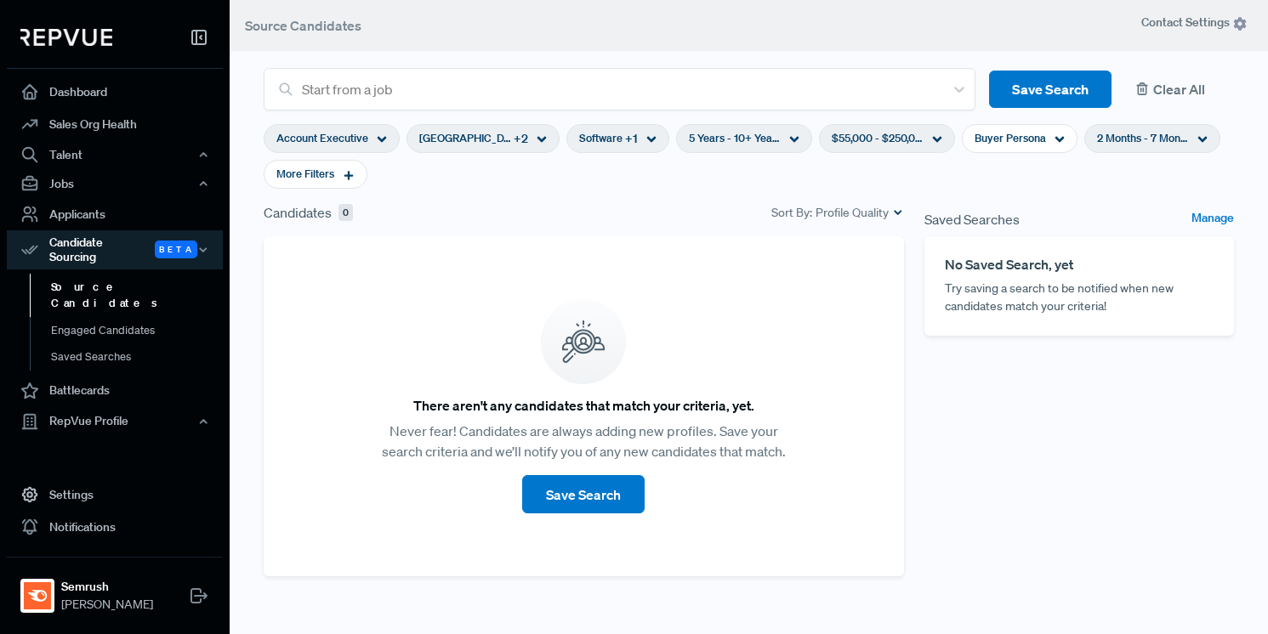
click at [1168, 88] on button "Clear All" at bounding box center [1179, 90] width 109 height 38
type input "1 Week"
type input "12 Months"
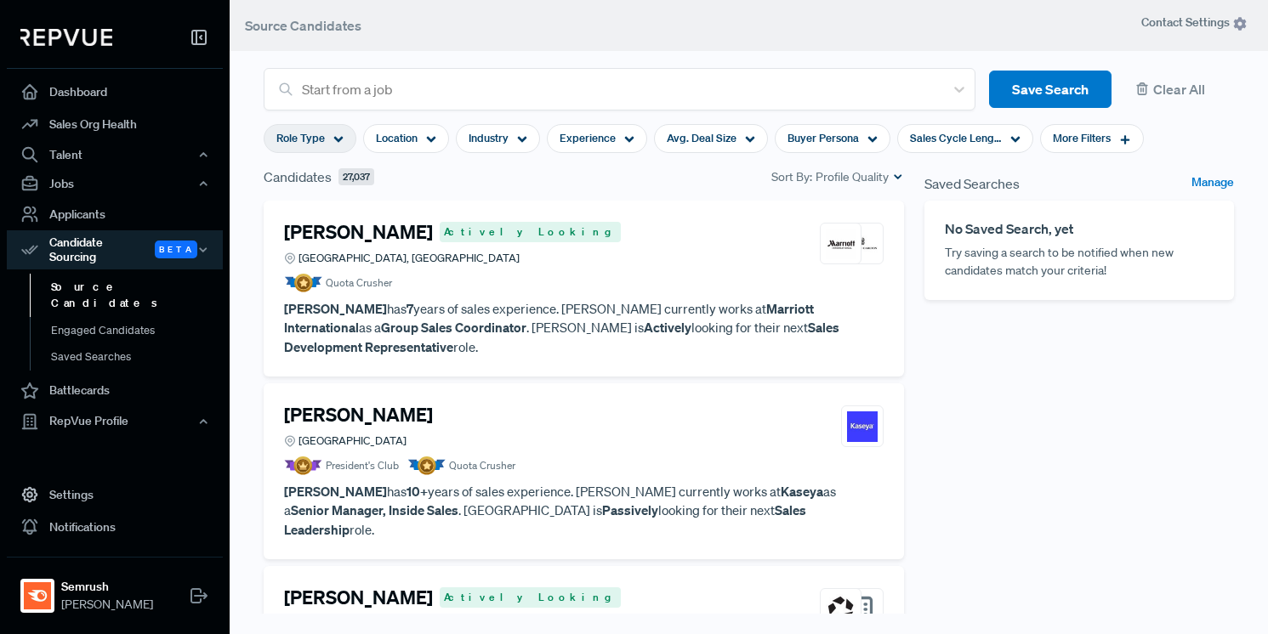
click at [339, 140] on use at bounding box center [338, 140] width 9 height 6
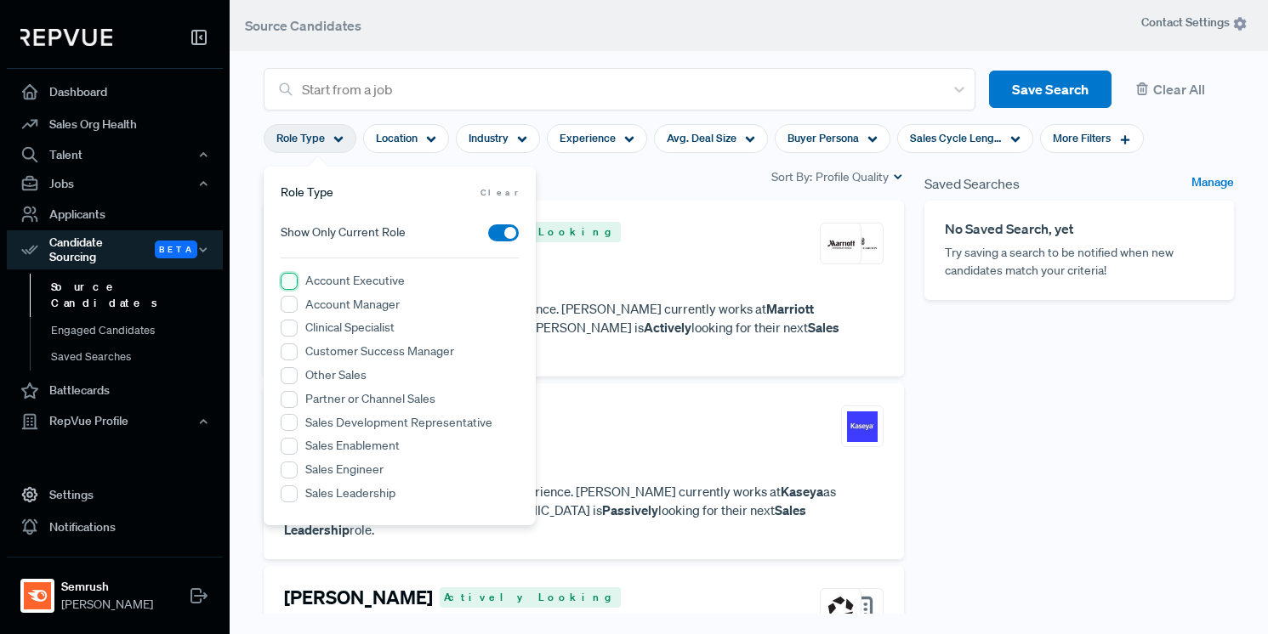
click at [294, 280] on Executive "Account Executive" at bounding box center [289, 281] width 17 height 17
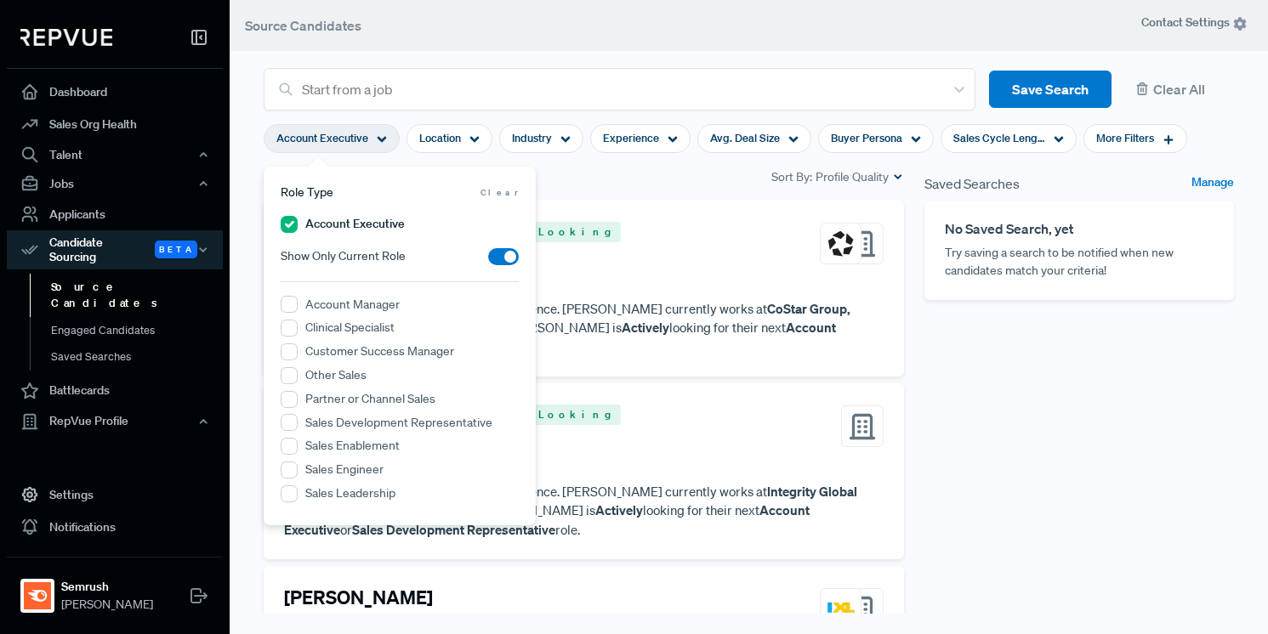
drag, startPoint x: 1084, startPoint y: 441, endPoint x: 1000, endPoint y: 362, distance: 115.5
click at [1084, 441] on div "Saved Searches Manage No Saved Search, yet Try saving a search to be notified w…" at bounding box center [1079, 426] width 330 height 518
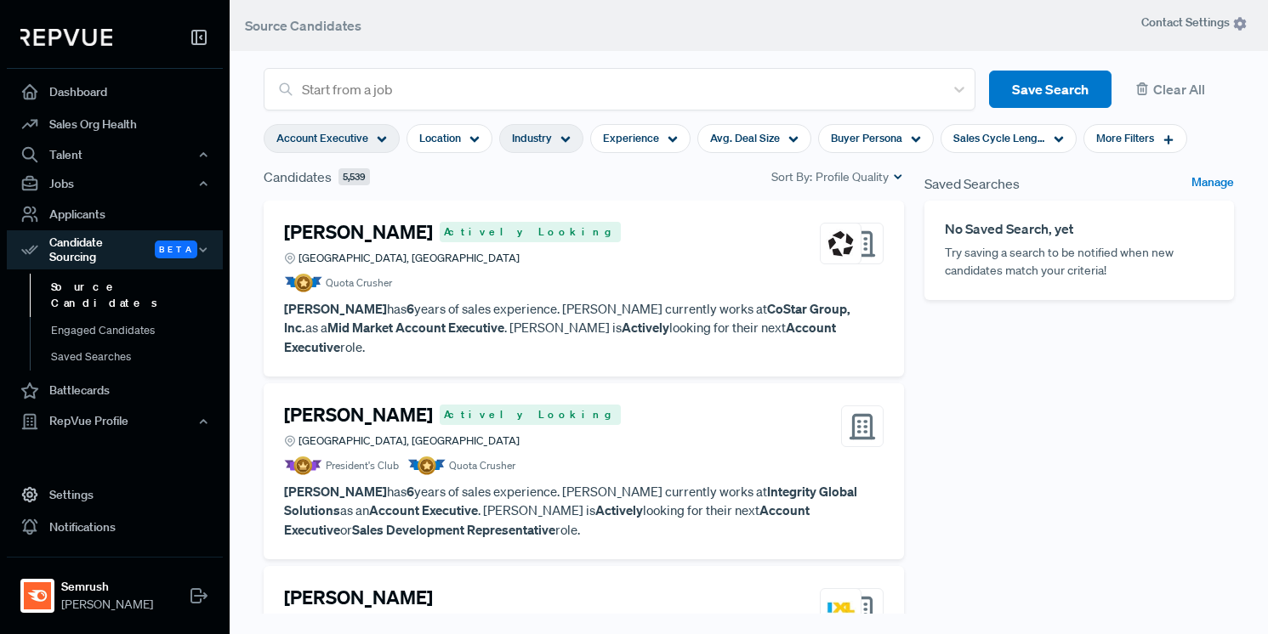
click at [553, 136] on div "Industry" at bounding box center [541, 138] width 84 height 29
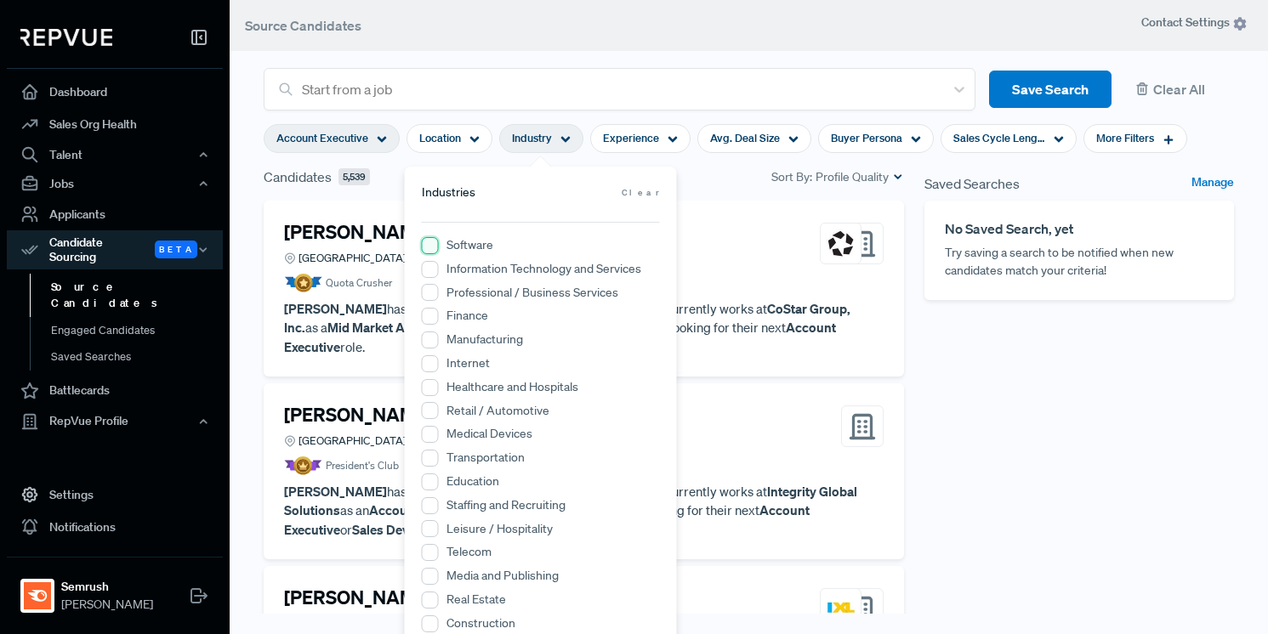
click at [434, 247] on input "Software" at bounding box center [430, 245] width 17 height 17
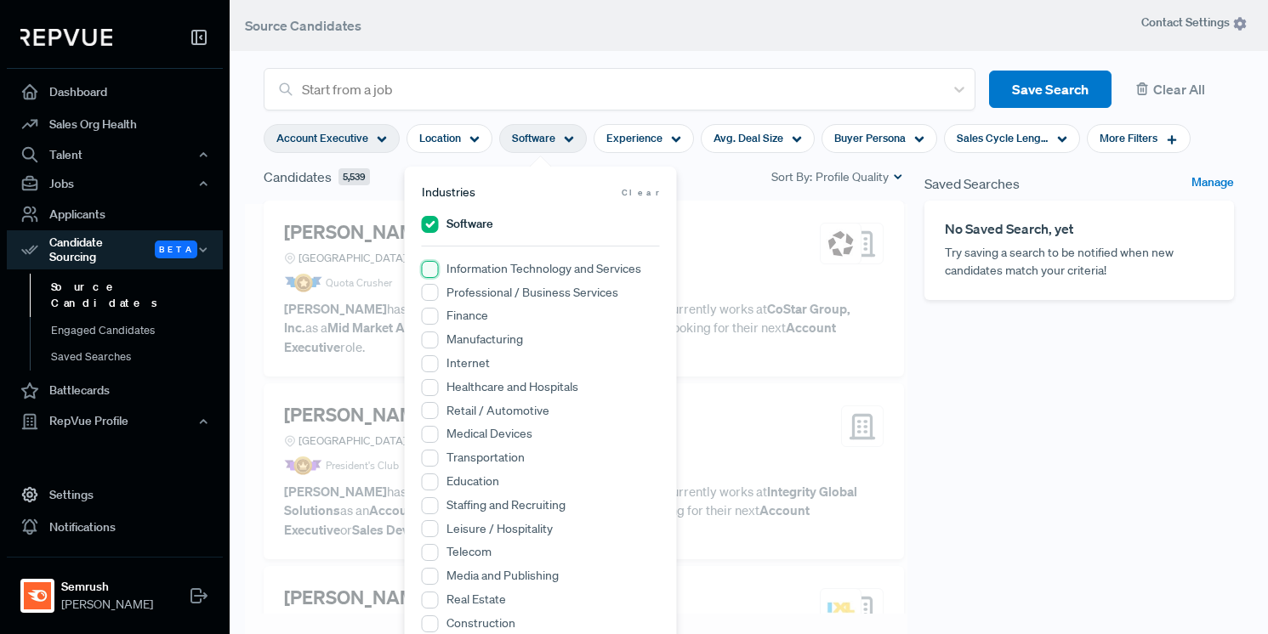
click at [434, 271] on Services "Information Technology and Services" at bounding box center [430, 269] width 17 height 17
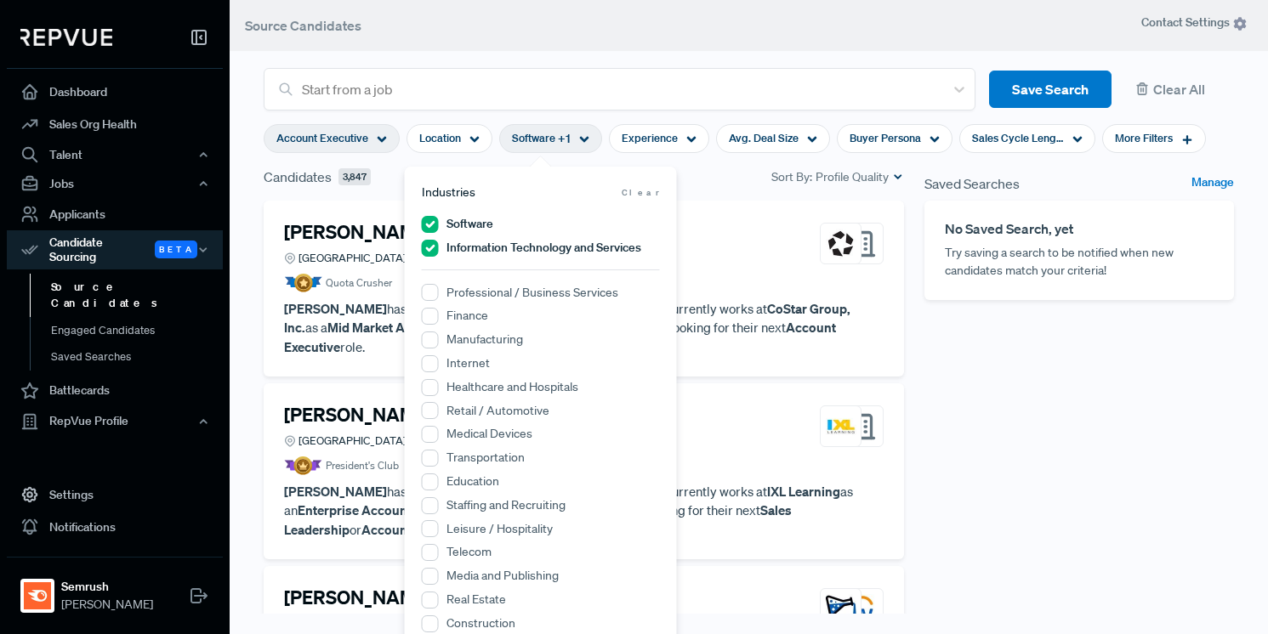
click at [1113, 525] on div "Saved Searches Manage No Saved Search, yet Try saving a search to be notified w…" at bounding box center [1079, 426] width 330 height 518
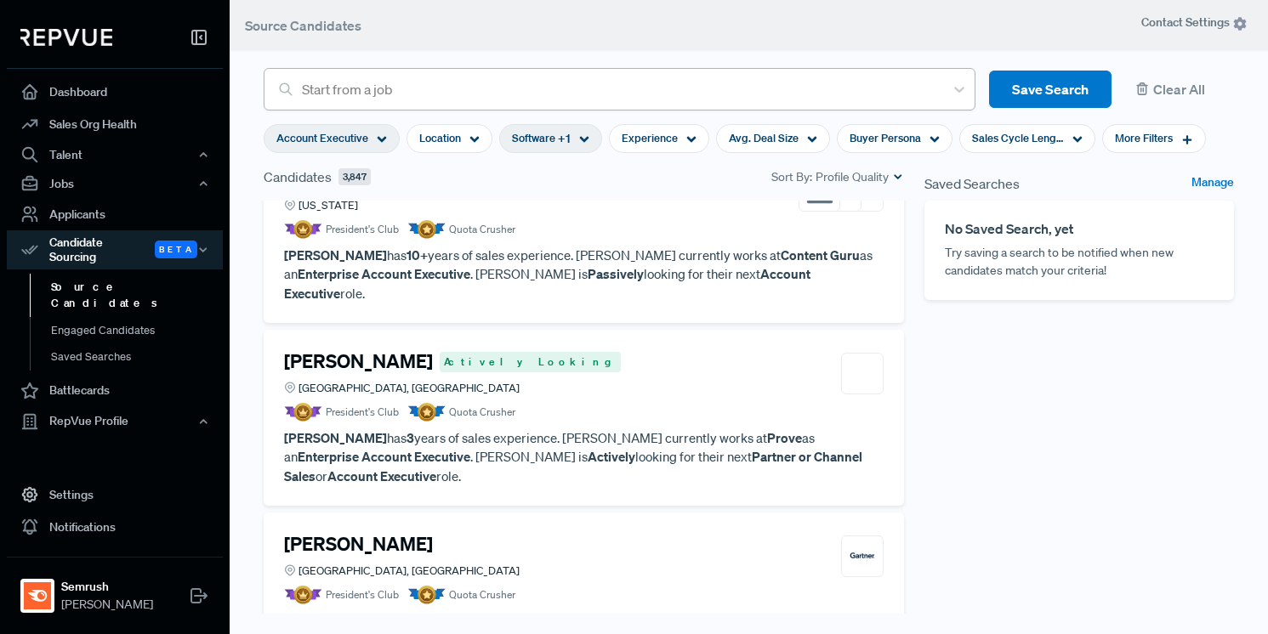
scroll to position [2866, 0]
click at [463, 143] on div "Location" at bounding box center [449, 138] width 86 height 29
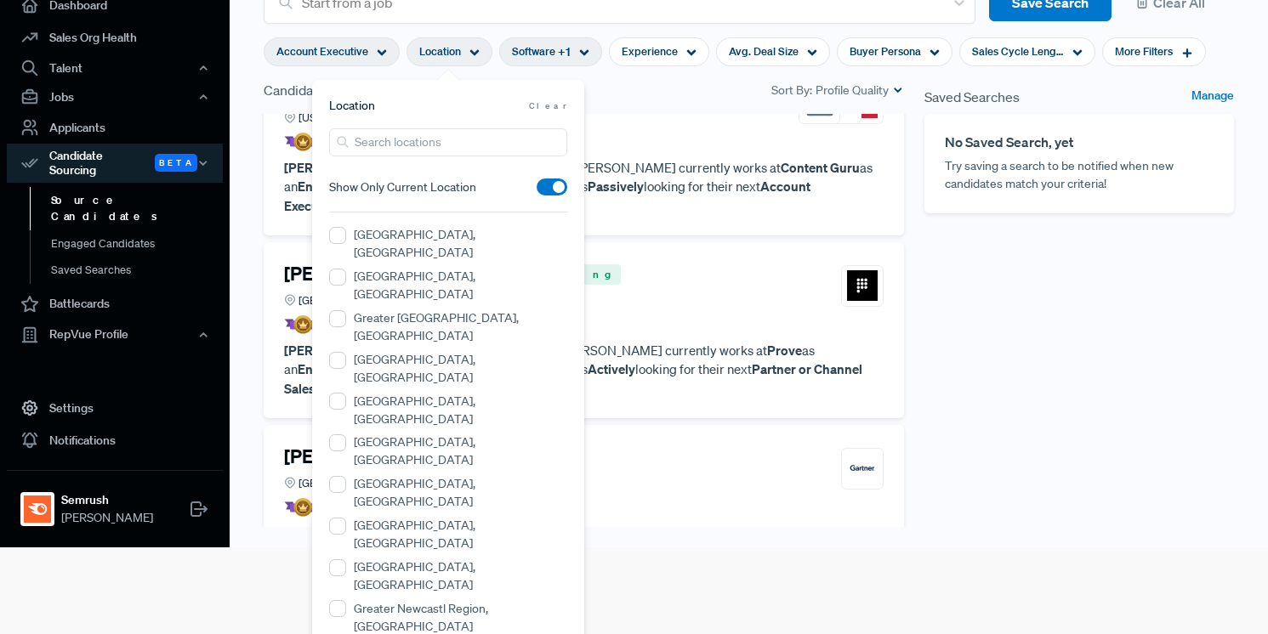
scroll to position [270, 0]
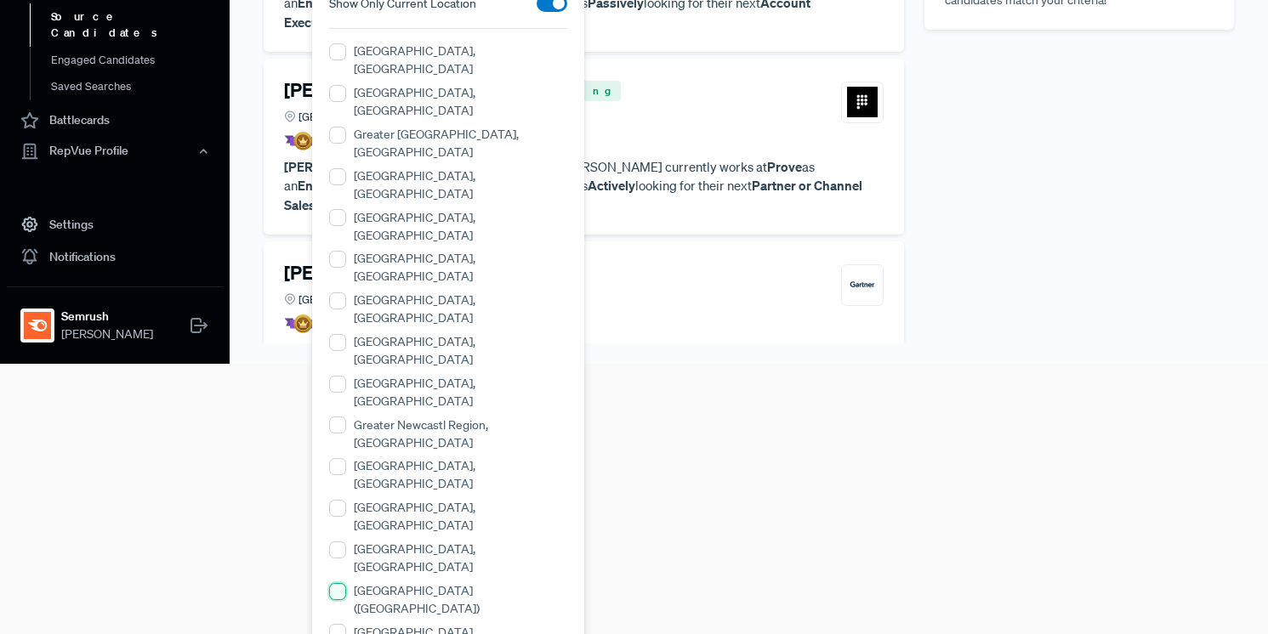
click at [340, 583] on \(England\) "[GEOGRAPHIC_DATA] ([GEOGRAPHIC_DATA])" at bounding box center [337, 591] width 17 height 17
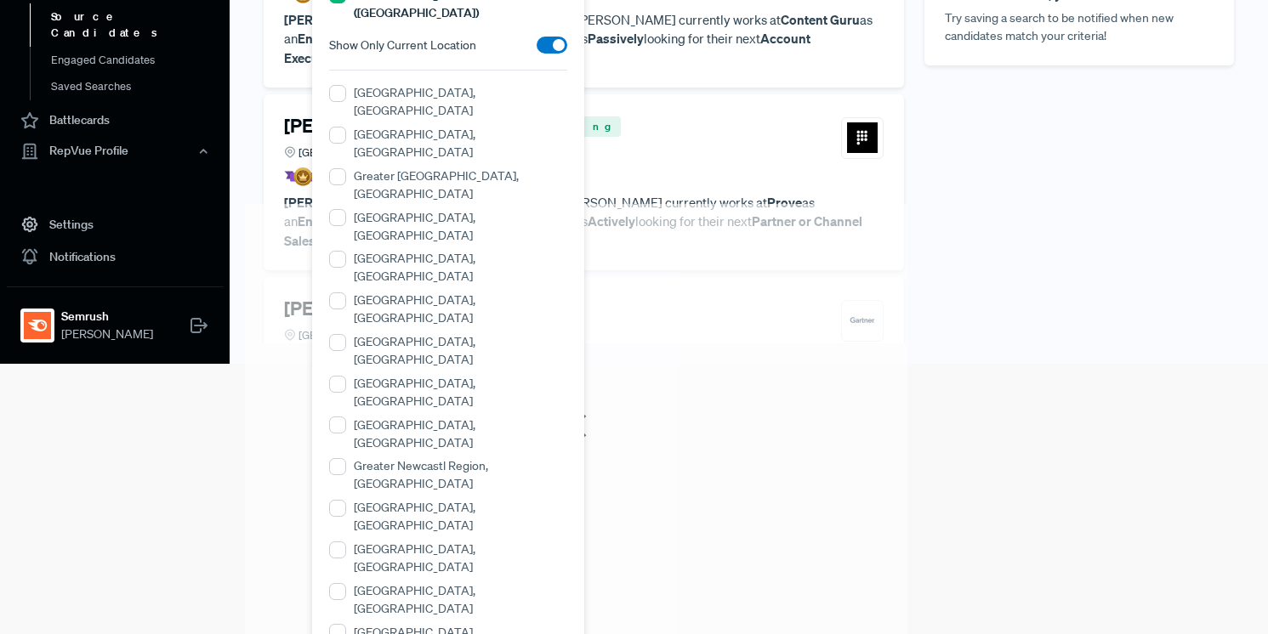
scroll to position [2772, 0]
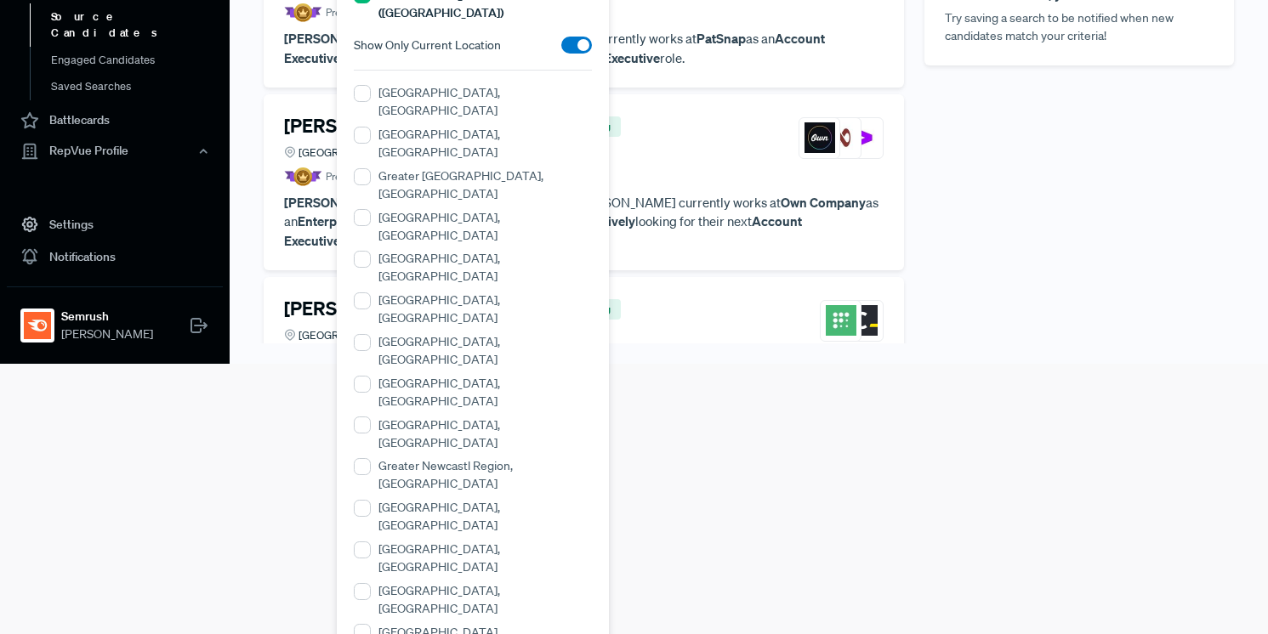
click at [1036, 364] on html "Dashboard Sales Org Health Talent Talent Data Talent Profiles Talent Competitor…" at bounding box center [634, 47] width 1268 height 634
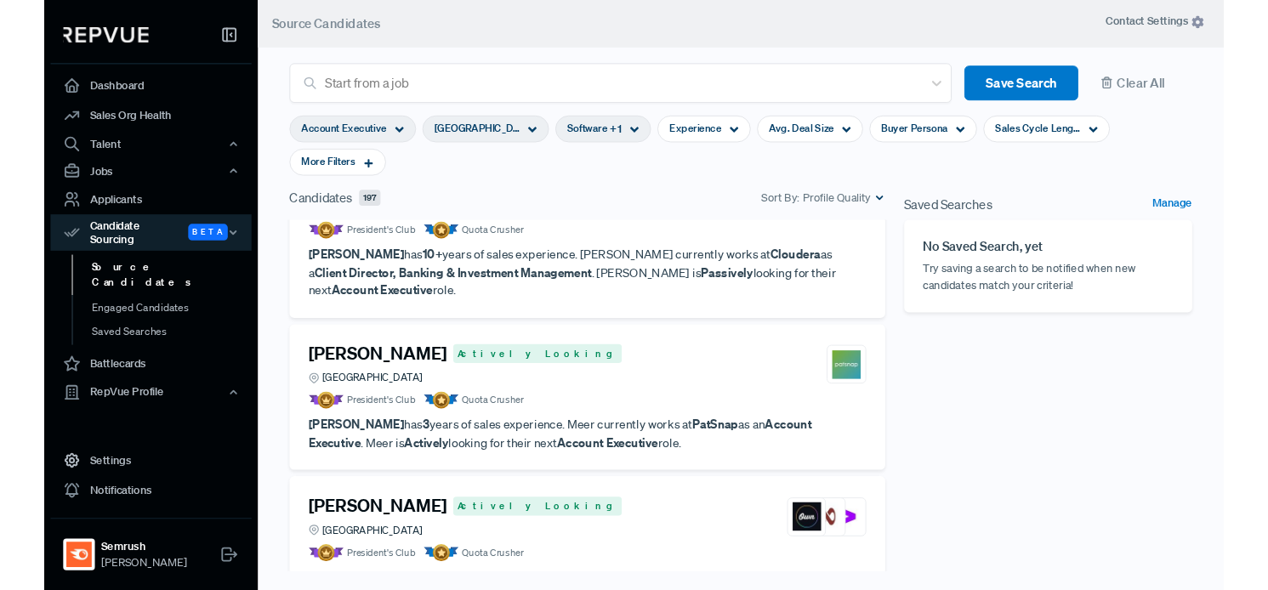
scroll to position [2689, 0]
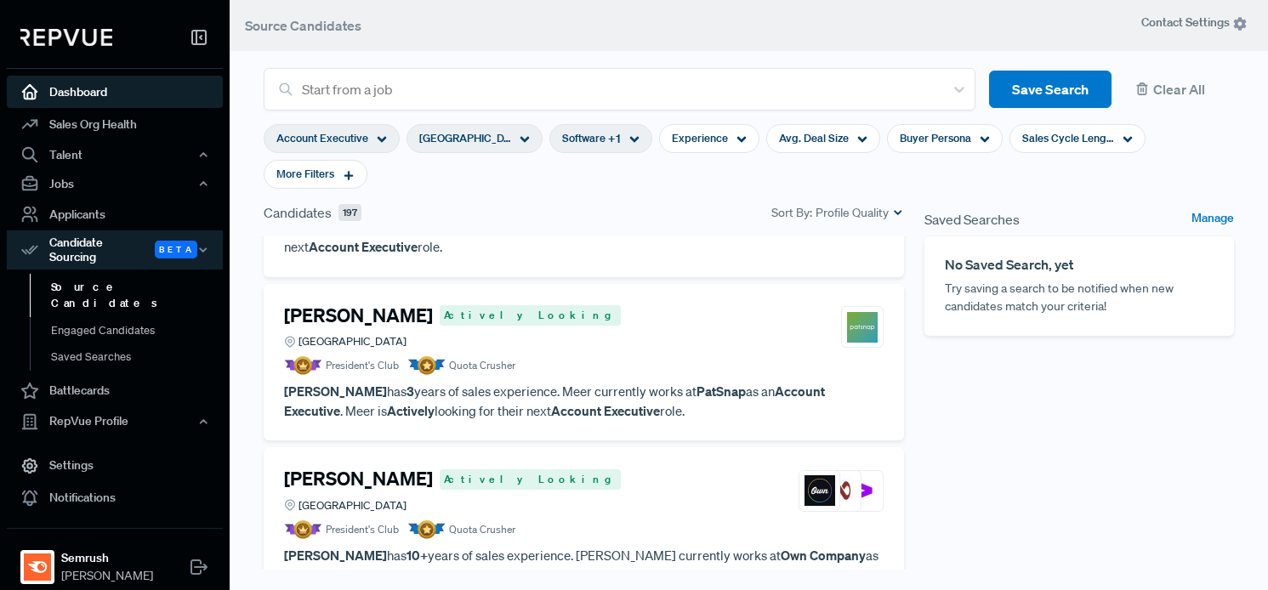
click at [77, 91] on link "Dashboard" at bounding box center [115, 92] width 216 height 32
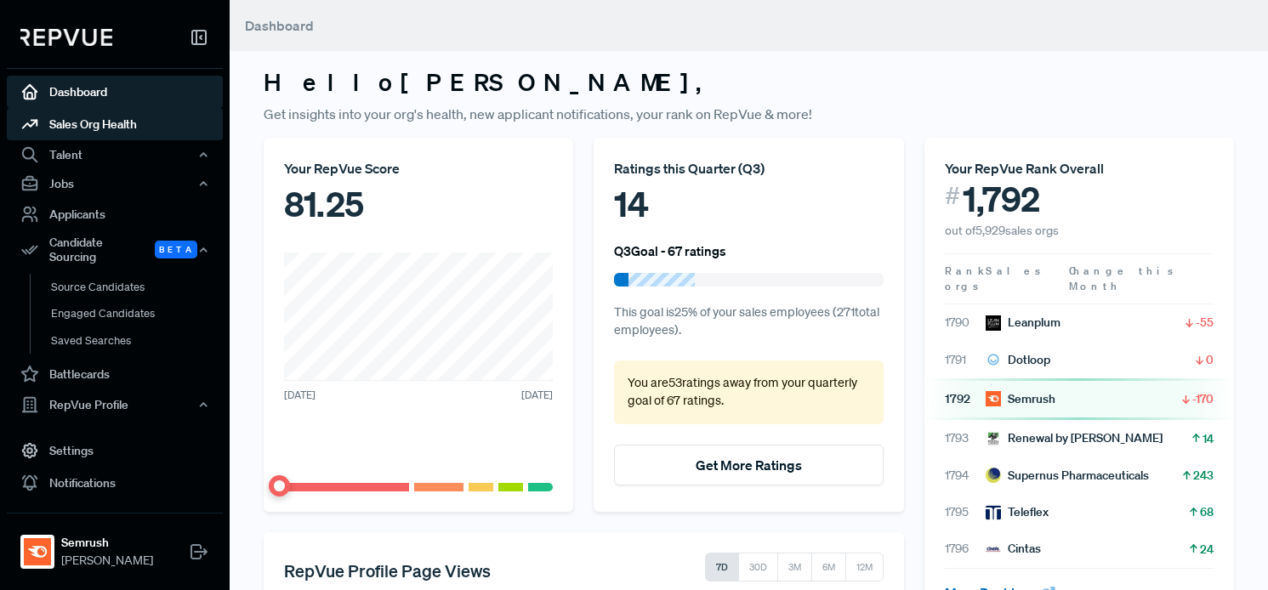
click at [118, 126] on link "Sales Org Health" at bounding box center [115, 124] width 216 height 32
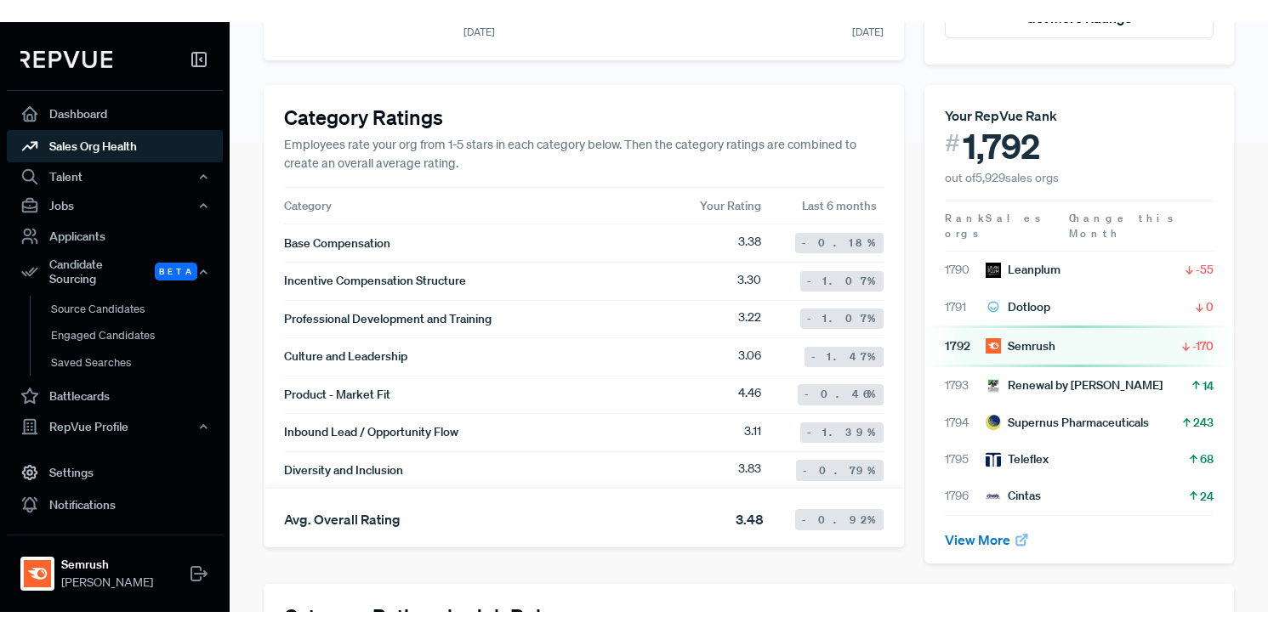
scroll to position [474, 0]
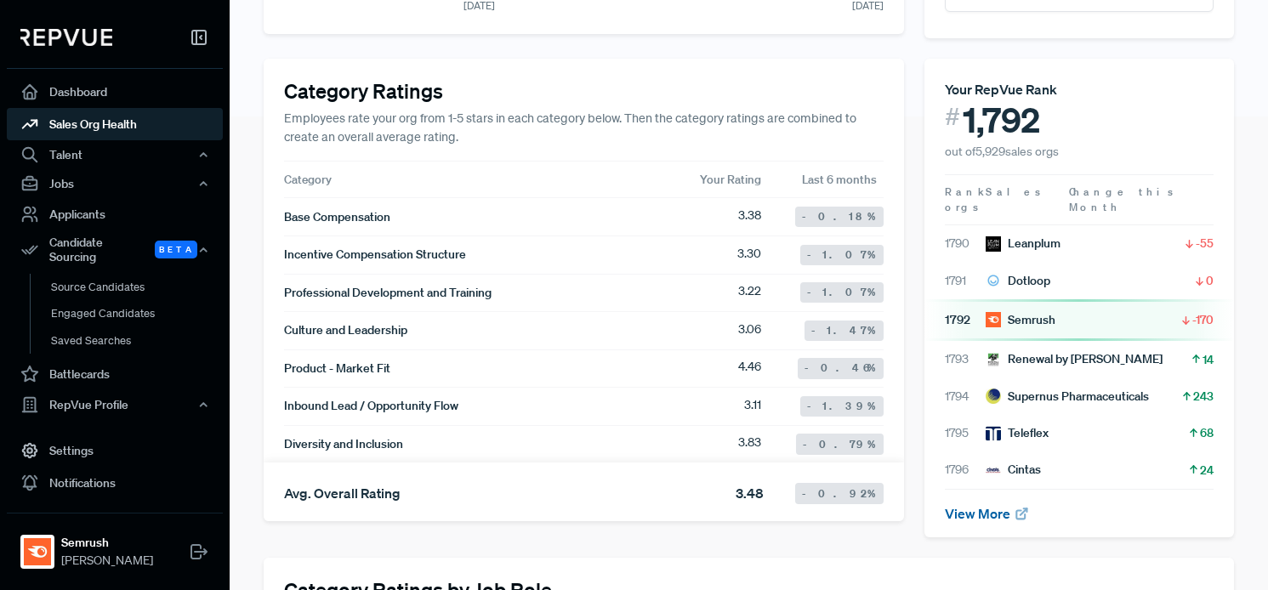
click at [985, 505] on link "View More" at bounding box center [987, 513] width 85 height 17
